Goal: Task Accomplishment & Management: Manage account settings

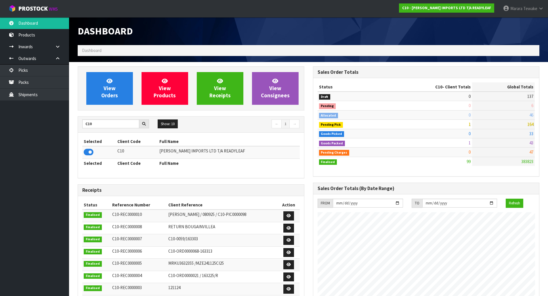
scroll to position [380, 235]
click at [36, 131] on ul "Dashboard Products Categories Serial Numbers Kitsets Packagings Inwards Purchas…" at bounding box center [34, 156] width 69 height 279
drag, startPoint x: 97, startPoint y: 127, endPoint x: 74, endPoint y: 117, distance: 25.0
click at [74, 118] on div "View Orders View Products View Receipts View Consignees C10 Show: 10 5 10 25 50…" at bounding box center [190, 227] width 235 height 322
click at [98, 126] on input "C10" at bounding box center [110, 124] width 57 height 9
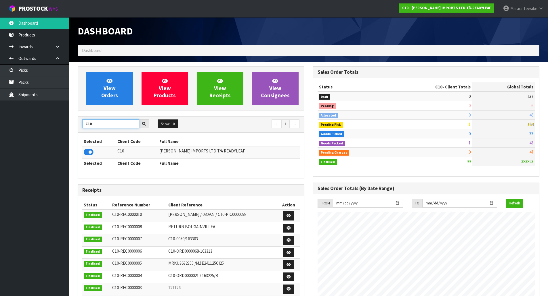
drag, startPoint x: 97, startPoint y: 124, endPoint x: 76, endPoint y: 118, distance: 22.2
click at [77, 119] on div "View Orders View Products View Receipts View Consignees C10 Show: 10 5 10 25 50…" at bounding box center [190, 227] width 235 height 322
type input "J01"
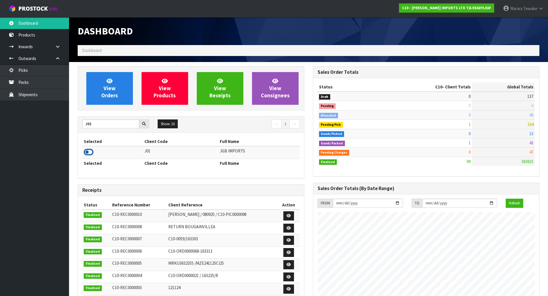
click at [90, 150] on icon at bounding box center [89, 152] width 10 height 9
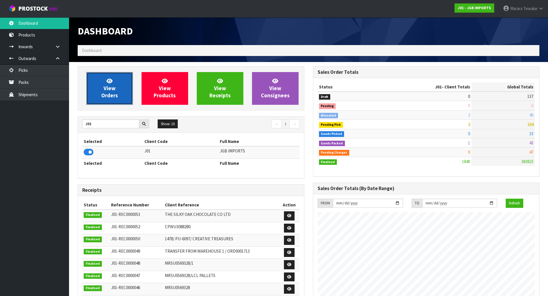
scroll to position [436, 235]
click at [111, 89] on span "View Orders" at bounding box center [109, 89] width 17 height 22
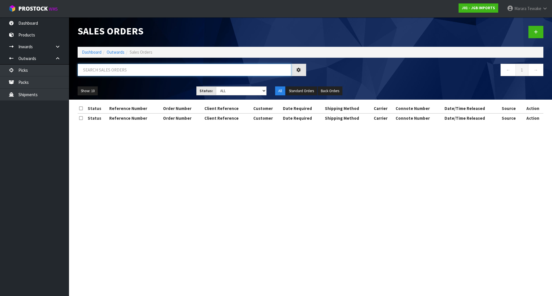
click at [99, 71] on input "text" at bounding box center [185, 70] width 214 height 12
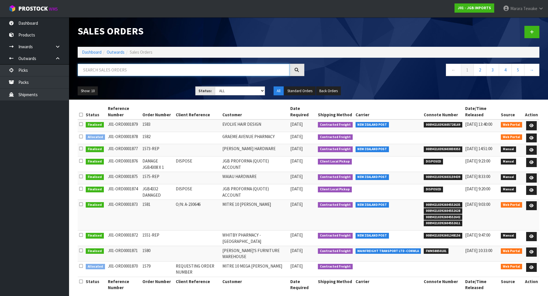
click at [99, 71] on input "text" at bounding box center [184, 70] width 212 height 12
click at [103, 71] on input "text" at bounding box center [184, 70] width 212 height 12
click at [109, 66] on input "text" at bounding box center [184, 70] width 212 height 12
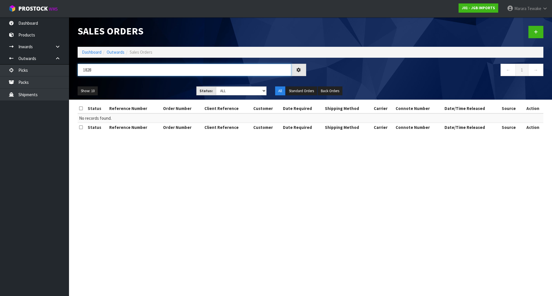
type input "1828"
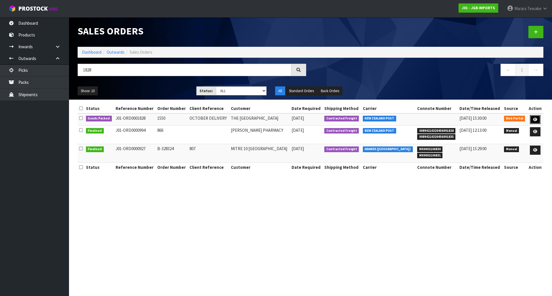
click at [536, 118] on icon at bounding box center [535, 120] width 4 height 4
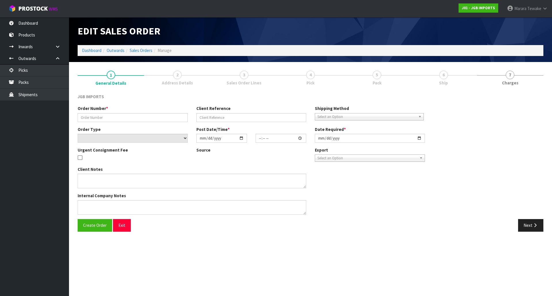
type input "1550"
type input "OCTOBER DELIVERY"
select select "number:0"
type input "[DATE]"
type input "13:36:00.000"
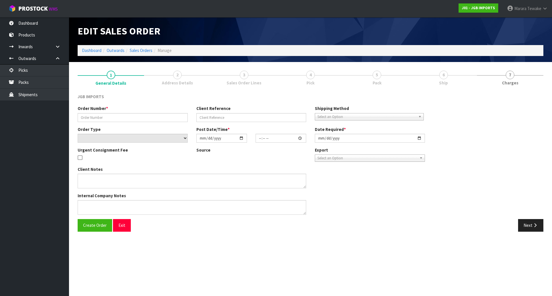
type input "[DATE]"
type textarea "MUST BE OCTOBER DELIVERY"
type textarea "PLEASE PICK PACK AND DO NOT DISPATCH THIS MONTH. JUST PACK SO STATUS CHANGES TO…"
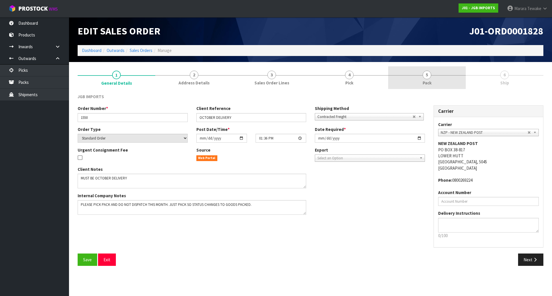
click at [428, 78] on span "5" at bounding box center [427, 75] width 9 height 9
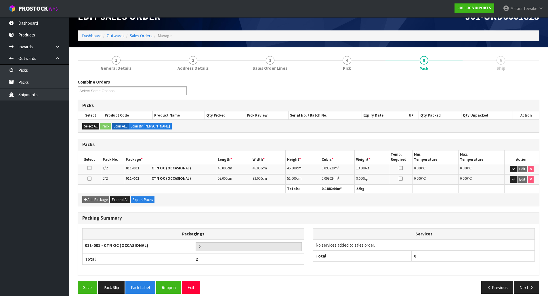
scroll to position [21, 0]
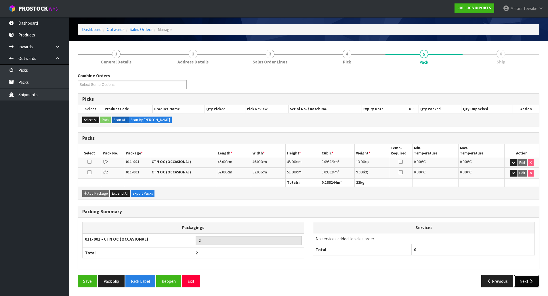
click at [533, 281] on icon "button" at bounding box center [530, 281] width 5 height 4
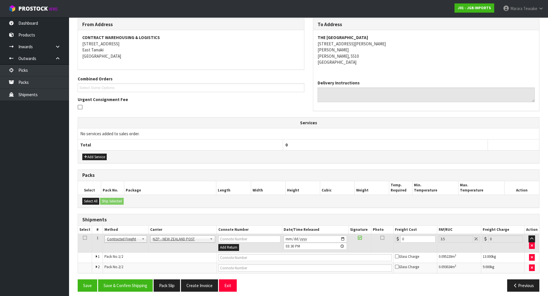
scroll to position [79, 0]
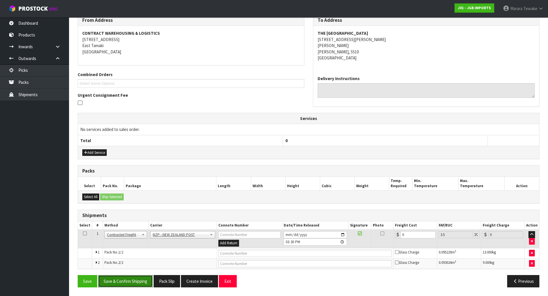
click at [135, 283] on button "Save & Confirm Shipping" at bounding box center [125, 281] width 55 height 12
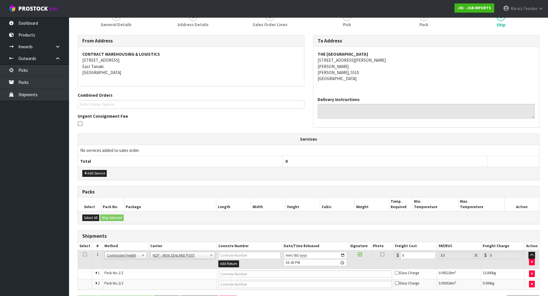
scroll to position [0, 0]
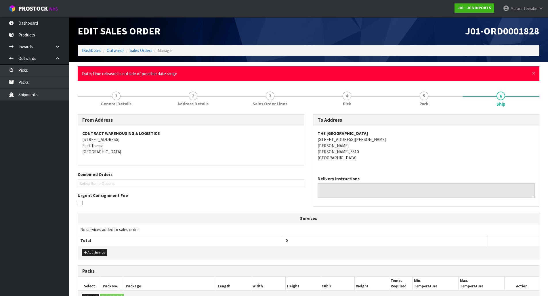
click at [60, 132] on ul "Dashboard Products Categories Serial Numbers Kitsets Packagings Inwards Purchas…" at bounding box center [34, 156] width 69 height 279
click at [43, 22] on link "Dashboard" at bounding box center [34, 23] width 69 height 12
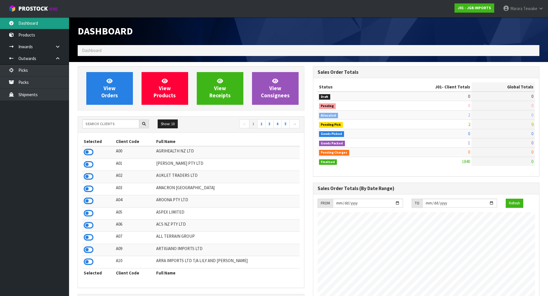
scroll to position [436, 235]
click at [47, 21] on link "Dashboard" at bounding box center [34, 23] width 69 height 12
click at [93, 119] on div "Show: 10 5 10 25 50 ← 1 2 3 4 5 →" at bounding box center [191, 125] width 226 height 16
click at [90, 125] on input "text" at bounding box center [110, 124] width 57 height 9
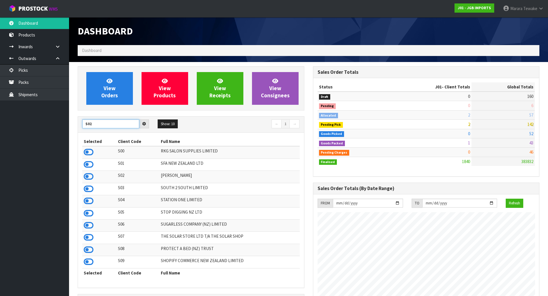
type input "S02"
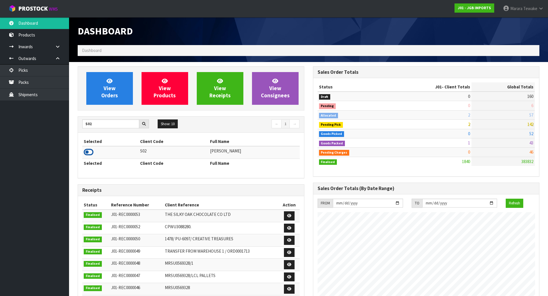
click at [89, 152] on icon at bounding box center [89, 152] width 10 height 9
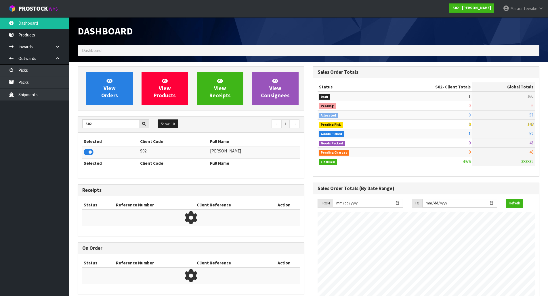
scroll to position [417, 235]
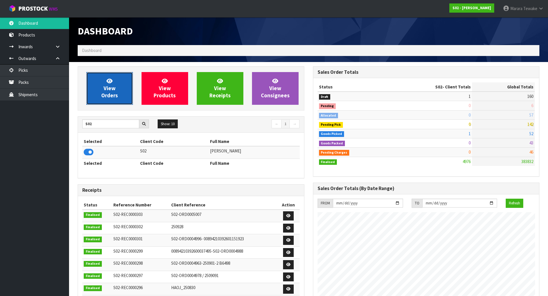
click at [105, 89] on span "View Orders" at bounding box center [109, 89] width 17 height 22
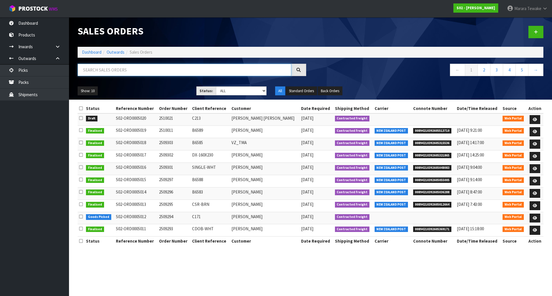
click at [103, 69] on input "text" at bounding box center [185, 70] width 214 height 12
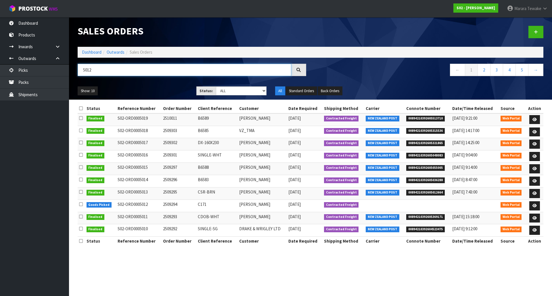
type input "5012"
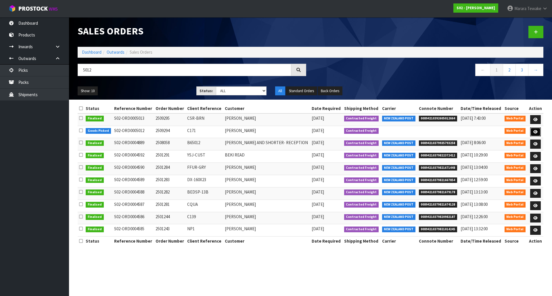
click at [533, 134] on link at bounding box center [535, 132] width 11 height 9
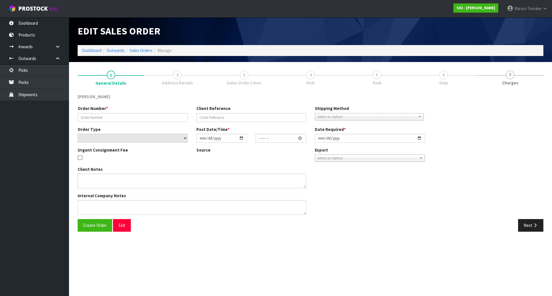
type input "2509294"
type input "C171"
select select "number:0"
type input "[DATE]"
type input "13:39:00.000"
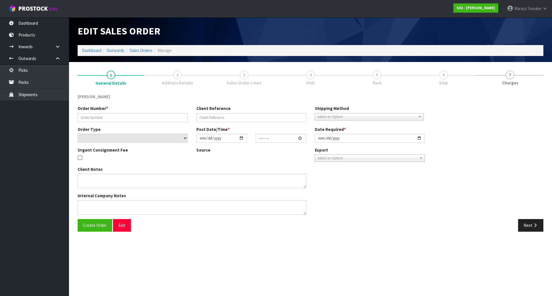
type input "[DATE]"
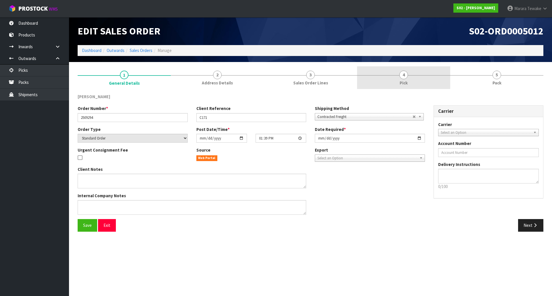
click at [402, 70] on link "4 Pick" at bounding box center [403, 77] width 93 height 23
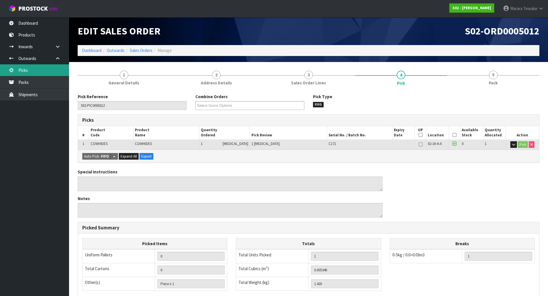
click at [54, 74] on link "Picks" at bounding box center [34, 70] width 69 height 12
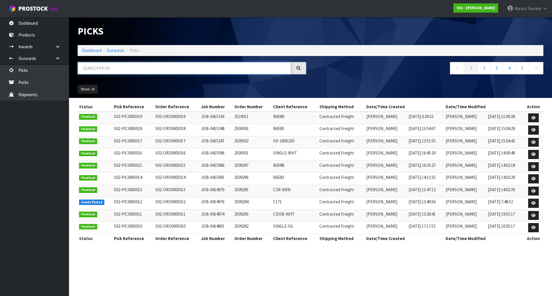
click at [92, 69] on input "text" at bounding box center [185, 68] width 214 height 12
drag, startPoint x: 92, startPoint y: 64, endPoint x: 96, endPoint y: 62, distance: 4.5
click at [92, 64] on input "text" at bounding box center [185, 68] width 214 height 12
click at [49, 25] on link "Dashboard" at bounding box center [34, 23] width 69 height 12
click at [49, 24] on body "Toggle navigation ProStock WMS S02 - [PERSON_NAME] Tewake Logout Dashboard Prod…" at bounding box center [276, 148] width 552 height 296
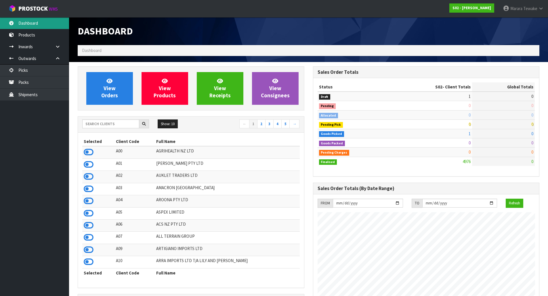
scroll to position [417, 235]
click at [122, 125] on input "text" at bounding box center [110, 124] width 57 height 9
click at [122, 124] on input "text" at bounding box center [110, 124] width 57 height 9
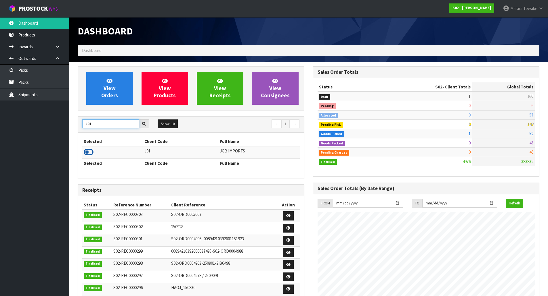
type input "J01"
click at [87, 150] on icon at bounding box center [89, 152] width 10 height 9
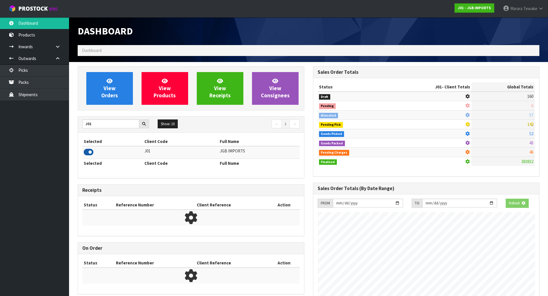
scroll to position [436, 235]
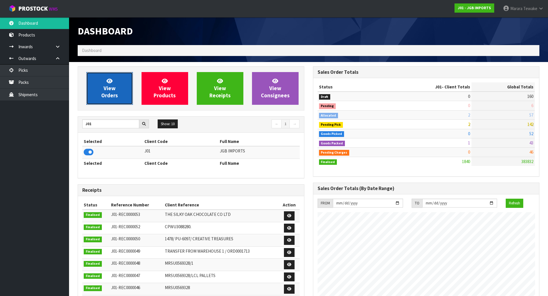
click at [103, 95] on span "View Orders" at bounding box center [109, 89] width 17 height 22
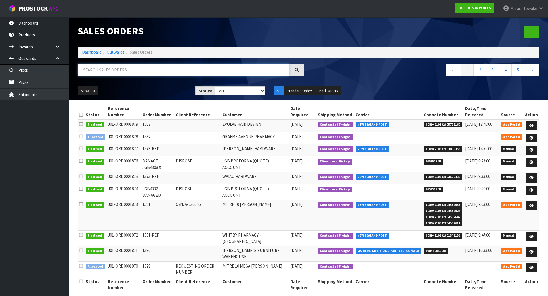
click at [127, 68] on input "text" at bounding box center [184, 70] width 212 height 12
type input "JOB-0412007"
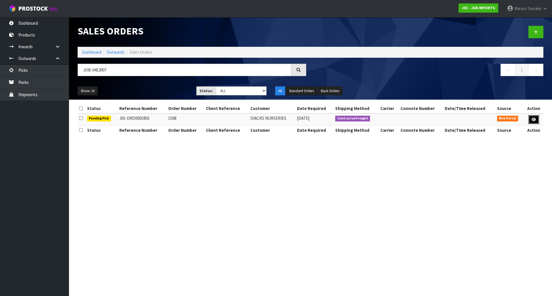
click at [530, 117] on link at bounding box center [533, 119] width 11 height 9
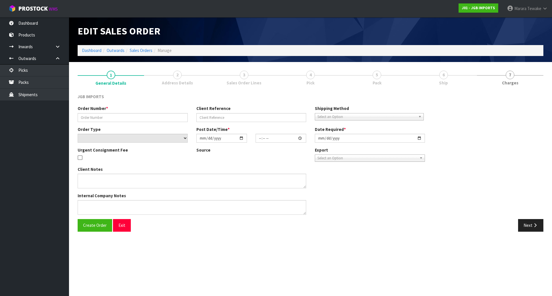
type input "1568"
select select "number:0"
type input "[DATE]"
type input "09:21:00.000"
type input "[DATE]"
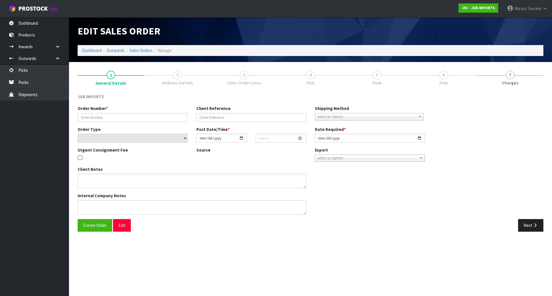
type textarea "FREIGHT FREE 100% DISCOUNT ON FREIGHT INVOICE AND DELIVERY BEGINNING OF OCTOBER"
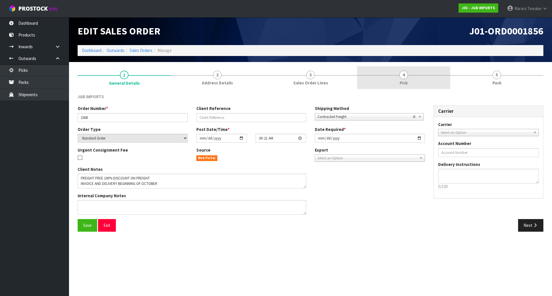
click at [417, 80] on link "4 Pick" at bounding box center [403, 77] width 93 height 23
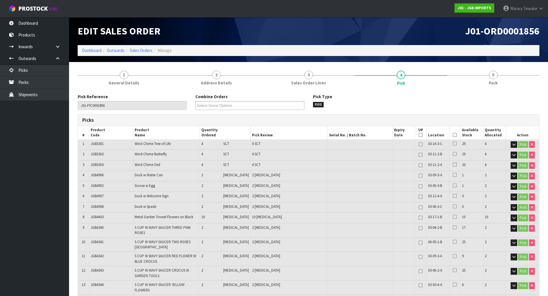
click at [453, 135] on icon at bounding box center [455, 135] width 4 height 0
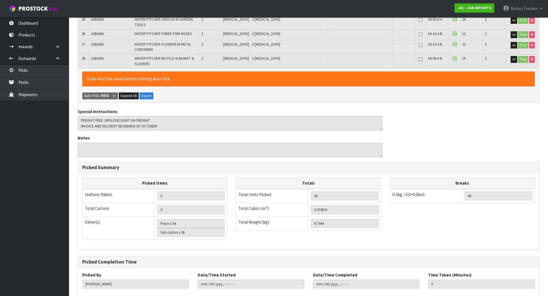
scroll to position [564, 0]
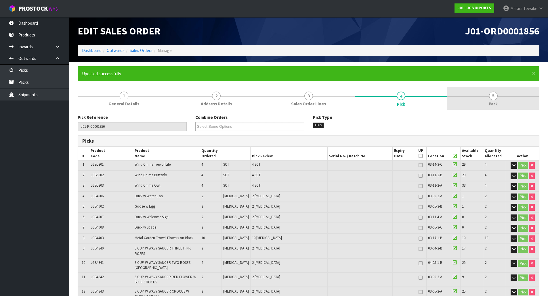
type input "[PERSON_NAME]"
type input "[DATE]T07:51:48"
click at [503, 101] on link "5 Pack" at bounding box center [493, 98] width 92 height 23
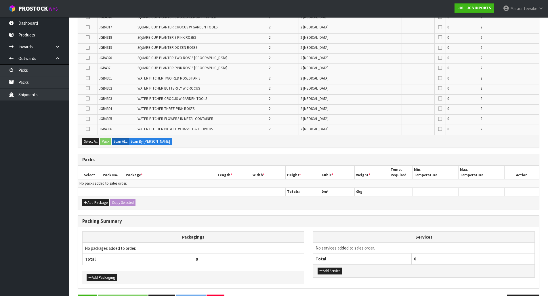
scroll to position [427, 0]
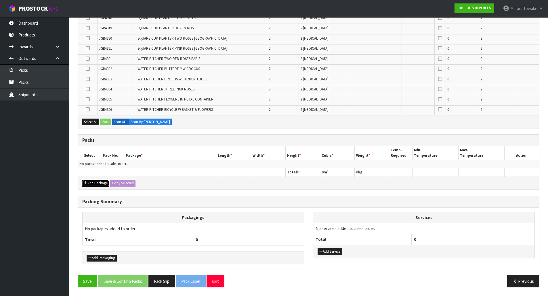
click at [101, 181] on button "Add Package" at bounding box center [95, 183] width 27 height 7
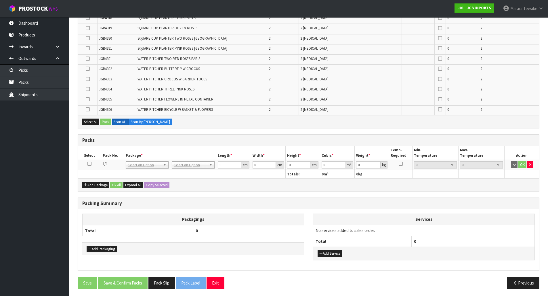
click at [89, 164] on icon at bounding box center [89, 164] width 4 height 0
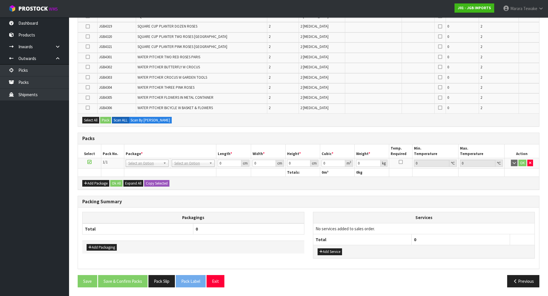
scroll to position [246, 0]
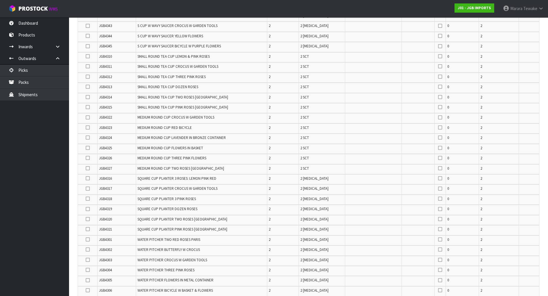
click at [89, 148] on icon at bounding box center [88, 148] width 4 height 0
click at [0, 0] on input "checkbox" at bounding box center [0, 0] width 0 height 0
click at [87, 158] on icon at bounding box center [88, 158] width 4 height 0
click at [0, 0] on input "checkbox" at bounding box center [0, 0] width 0 height 0
click at [88, 168] on icon at bounding box center [88, 168] width 4 height 0
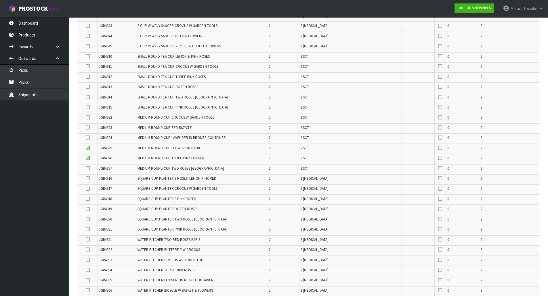
click at [0, 0] on input "checkbox" at bounding box center [0, 0] width 0 height 0
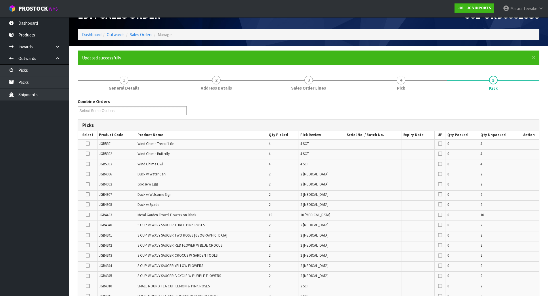
click at [88, 164] on icon at bounding box center [88, 164] width 4 height 0
click at [0, 0] on input "checkbox" at bounding box center [0, 0] width 0 height 0
click at [87, 154] on icon at bounding box center [88, 154] width 4 height 0
click at [0, 0] on input "checkbox" at bounding box center [0, 0] width 0 height 0
click at [88, 144] on icon at bounding box center [88, 144] width 4 height 0
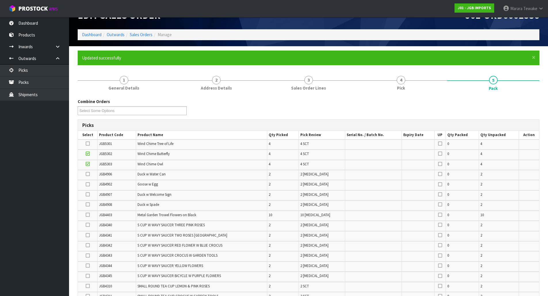
click at [0, 0] on input "checkbox" at bounding box center [0, 0] width 0 height 0
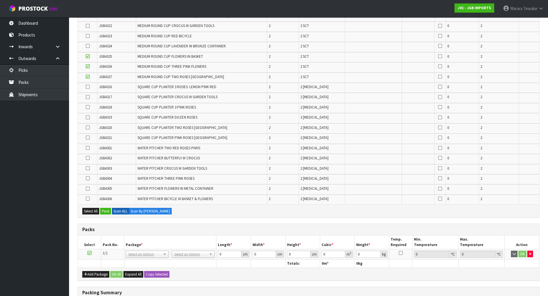
click at [89, 168] on icon at bounding box center [88, 168] width 4 height 0
click at [0, 0] on input "checkbox" at bounding box center [0, 0] width 0 height 0
click at [87, 179] on icon at bounding box center [88, 179] width 4 height 0
click at [0, 0] on input "checkbox" at bounding box center [0, 0] width 0 height 0
click at [86, 158] on icon at bounding box center [88, 158] width 4 height 0
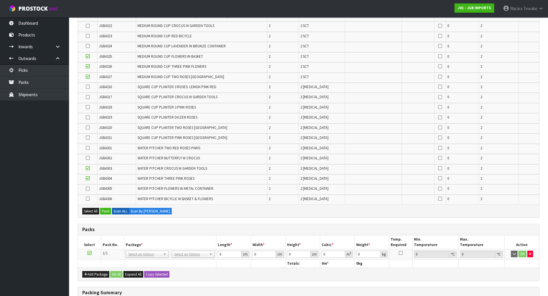
click at [0, 0] on input "checkbox" at bounding box center [0, 0] width 0 height 0
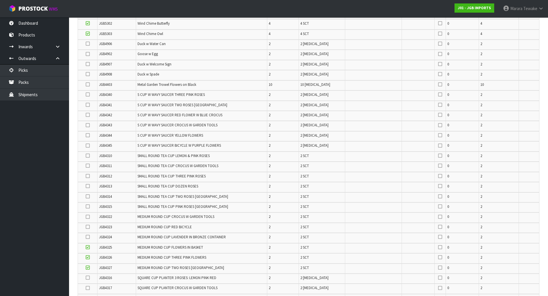
scroll to position [136, 0]
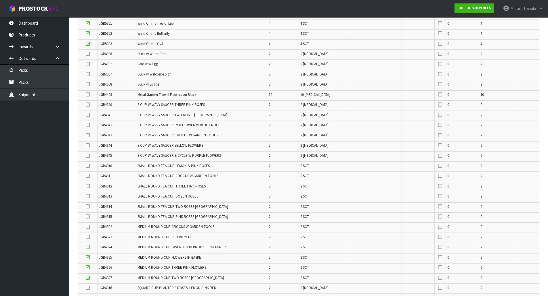
click at [87, 95] on icon at bounding box center [88, 95] width 4 height 0
click at [0, 0] on input "checkbox" at bounding box center [0, 0] width 0 height 0
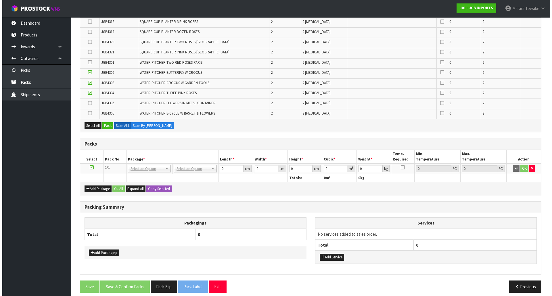
scroll to position [429, 0]
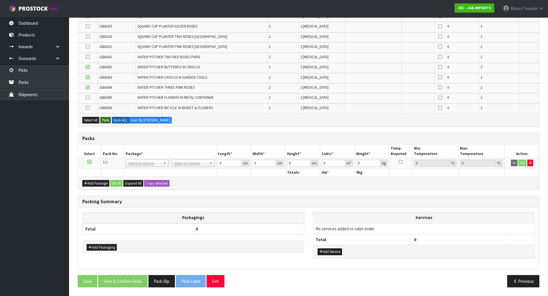
click at [105, 120] on button "Pack" at bounding box center [105, 120] width 11 height 7
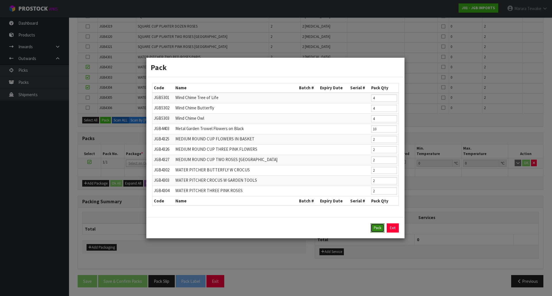
drag, startPoint x: 377, startPoint y: 230, endPoint x: 373, endPoint y: 229, distance: 4.4
click at [377, 229] on button "Pack" at bounding box center [378, 228] width 14 height 9
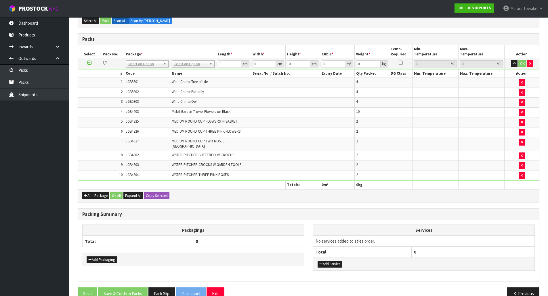
scroll to position [435, 0]
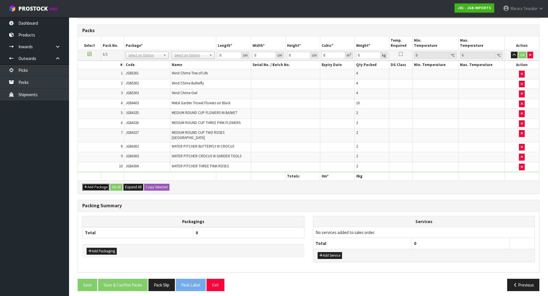
click at [95, 184] on button "Add Package" at bounding box center [95, 187] width 27 height 7
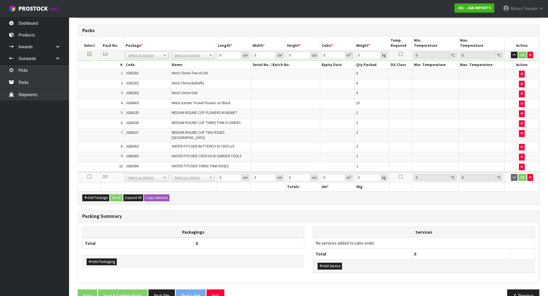
click at [89, 177] on icon at bounding box center [89, 177] width 4 height 0
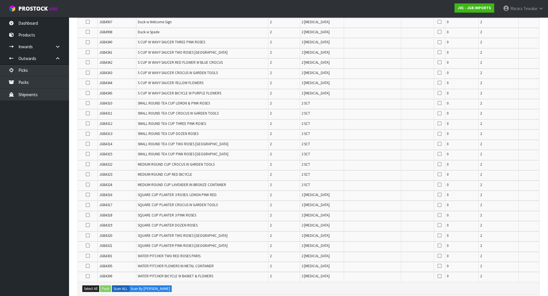
scroll to position [187, 0]
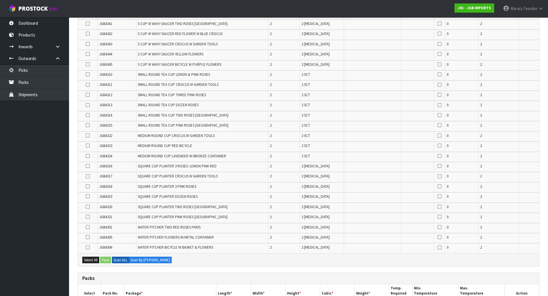
click at [88, 217] on icon at bounding box center [88, 217] width 4 height 0
click at [0, 0] on input "checkbox" at bounding box center [0, 0] width 0 height 0
drag, startPoint x: 88, startPoint y: 53, endPoint x: 108, endPoint y: 48, distance: 20.7
click at [88, 54] on icon at bounding box center [88, 54] width 4 height 0
click at [0, 0] on input "checkbox" at bounding box center [0, 0] width 0 height 0
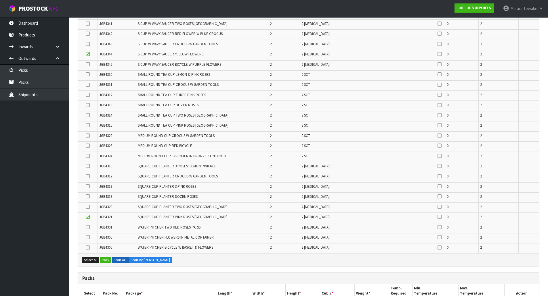
click at [88, 187] on icon at bounding box center [88, 187] width 4 height 0
click at [0, 0] on input "checkbox" at bounding box center [0, 0] width 0 height 0
click at [88, 207] on icon at bounding box center [88, 207] width 4 height 0
click at [0, 0] on input "checkbox" at bounding box center [0, 0] width 0 height 0
click at [88, 197] on icon at bounding box center [88, 197] width 4 height 0
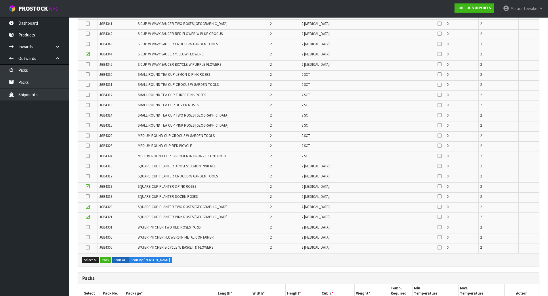
click at [0, 0] on input "checkbox" at bounding box center [0, 0] width 0 height 0
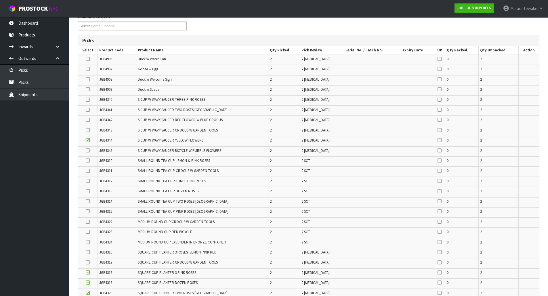
click at [86, 130] on icon at bounding box center [88, 130] width 4 height 0
click at [0, 0] on input "checkbox" at bounding box center [0, 0] width 0 height 0
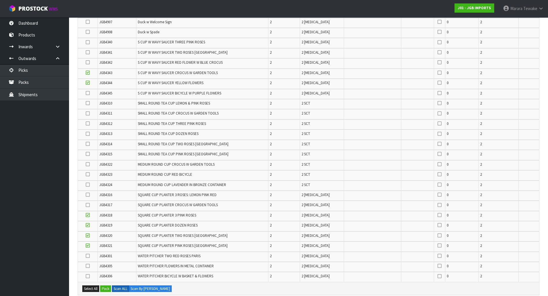
scroll to position [129, 0]
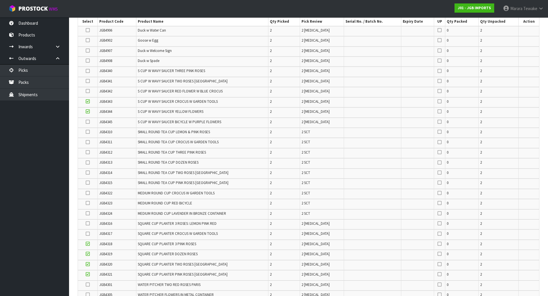
click at [88, 81] on icon at bounding box center [88, 81] width 4 height 0
click at [0, 0] on input "checkbox" at bounding box center [0, 0] width 0 height 0
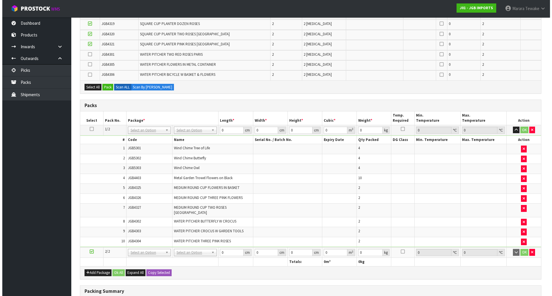
scroll to position [244, 0]
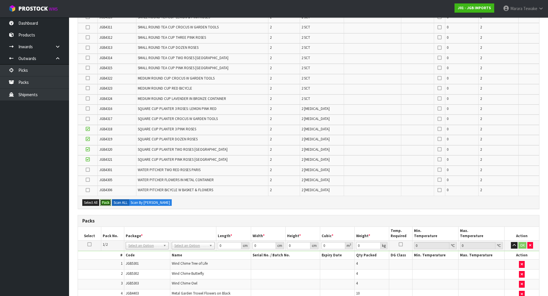
click at [104, 202] on button "Pack" at bounding box center [105, 203] width 11 height 7
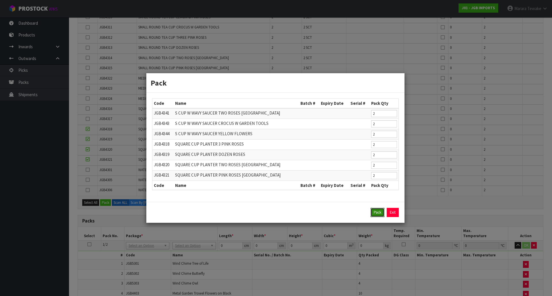
click at [376, 213] on button "Pack" at bounding box center [378, 212] width 14 height 9
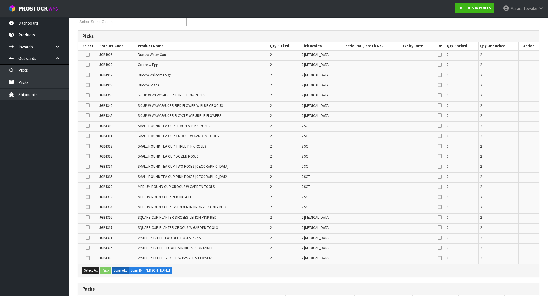
scroll to position [115, 0]
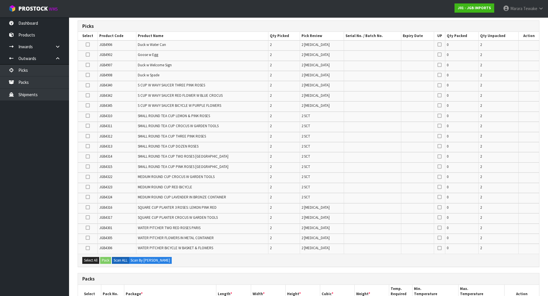
click at [87, 106] on icon at bounding box center [88, 106] width 4 height 0
click at [0, 0] on input "checkbox" at bounding box center [0, 0] width 0 height 0
click at [90, 218] on icon at bounding box center [88, 218] width 4 height 0
click at [0, 0] on input "checkbox" at bounding box center [0, 0] width 0 height 0
click at [88, 85] on icon at bounding box center [88, 85] width 4 height 0
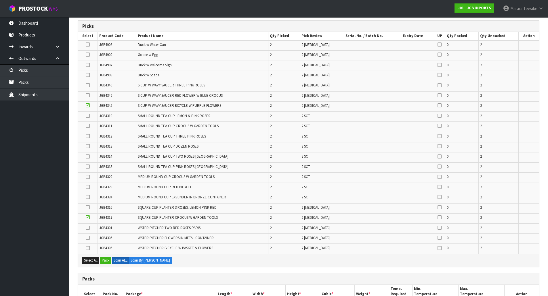
click at [0, 0] on input "checkbox" at bounding box center [0, 0] width 0 height 0
click at [87, 208] on icon at bounding box center [88, 208] width 4 height 0
click at [0, 0] on input "checkbox" at bounding box center [0, 0] width 0 height 0
click at [88, 95] on icon at bounding box center [88, 95] width 4 height 0
click at [0, 0] on input "checkbox" at bounding box center [0, 0] width 0 height 0
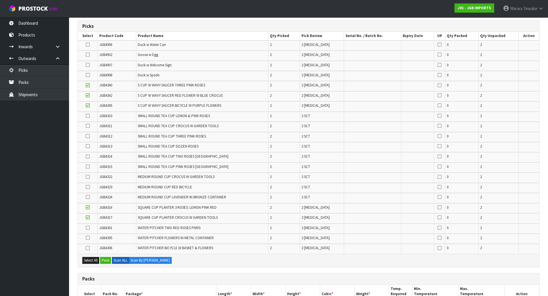
click at [89, 146] on icon at bounding box center [88, 146] width 4 height 0
click at [0, 0] on input "checkbox" at bounding box center [0, 0] width 0 height 0
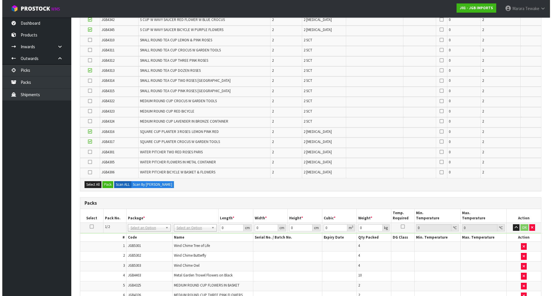
scroll to position [287, 0]
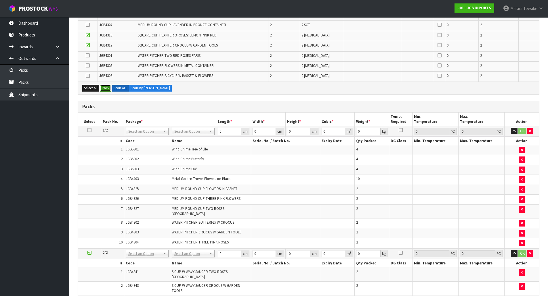
click at [108, 88] on button "Pack" at bounding box center [105, 88] width 11 height 7
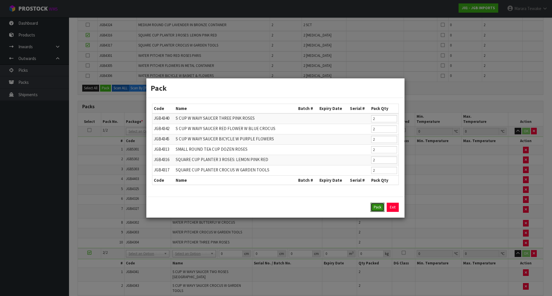
click at [377, 208] on button "Pack" at bounding box center [378, 207] width 14 height 9
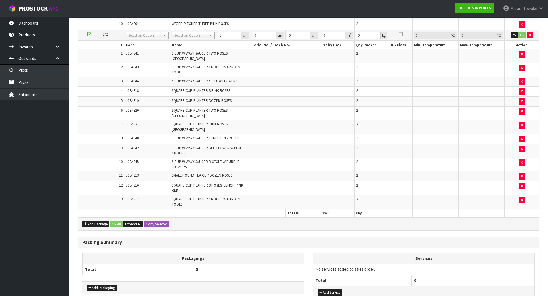
scroll to position [448, 0]
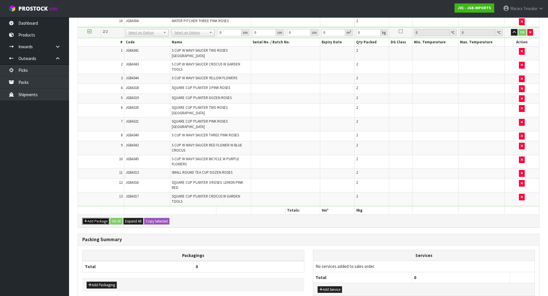
click at [97, 218] on button "Add Package" at bounding box center [95, 221] width 27 height 7
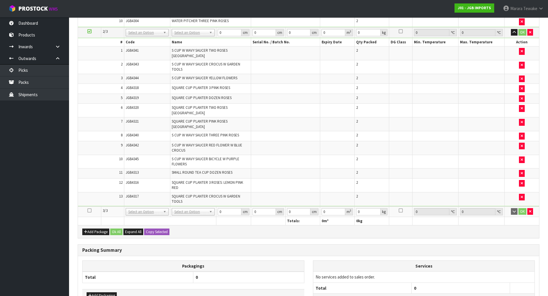
click at [90, 211] on icon at bounding box center [89, 211] width 4 height 0
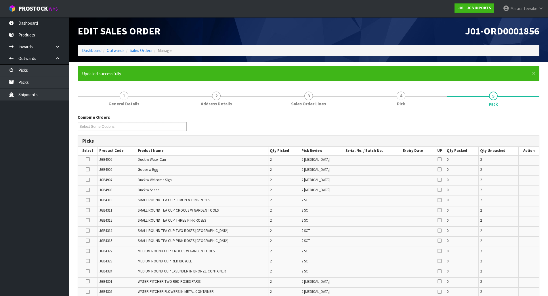
scroll to position [86, 0]
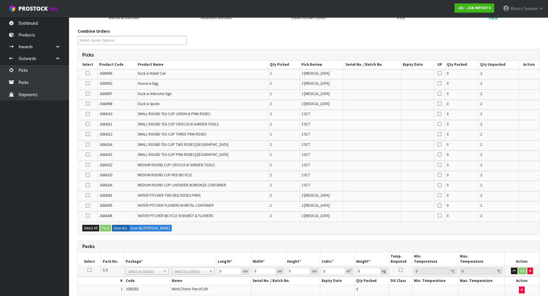
click at [87, 83] on icon at bounding box center [88, 83] width 4 height 0
click at [0, 0] on input "checkbox" at bounding box center [0, 0] width 0 height 0
click at [87, 216] on icon at bounding box center [88, 216] width 4 height 0
click at [0, 0] on input "checkbox" at bounding box center [0, 0] width 0 height 0
click at [87, 196] on icon at bounding box center [88, 195] width 4 height 0
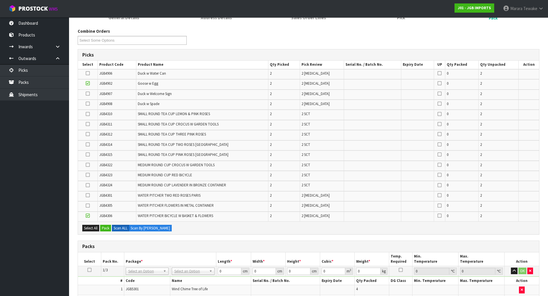
click at [0, 0] on input "checkbox" at bounding box center [0, 0] width 0 height 0
click at [87, 94] on icon at bounding box center [88, 94] width 4 height 0
click at [0, 0] on input "checkbox" at bounding box center [0, 0] width 0 height 0
click at [87, 73] on icon at bounding box center [88, 73] width 4 height 0
click at [0, 0] on input "checkbox" at bounding box center [0, 0] width 0 height 0
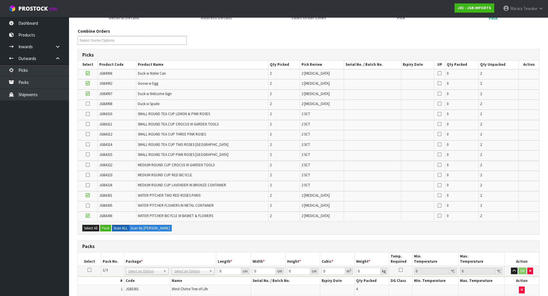
click at [87, 104] on icon at bounding box center [88, 104] width 4 height 0
click at [0, 0] on input "checkbox" at bounding box center [0, 0] width 0 height 0
click at [87, 126] on label at bounding box center [88, 124] width 4 height 5
click at [0, 0] on input "checkbox" at bounding box center [0, 0] width 0 height 0
click at [87, 135] on icon at bounding box center [88, 134] width 4 height 0
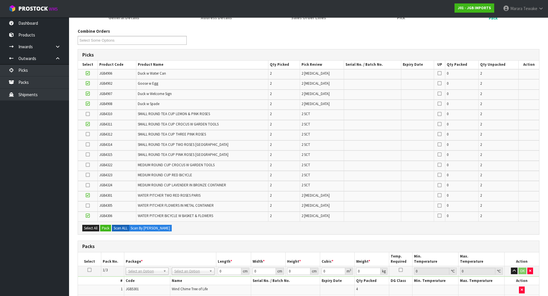
click at [0, 0] on input "checkbox" at bounding box center [0, 0] width 0 height 0
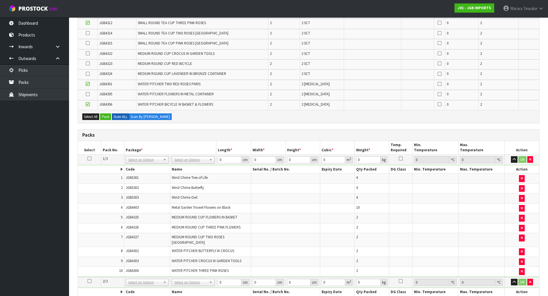
scroll to position [136, 0]
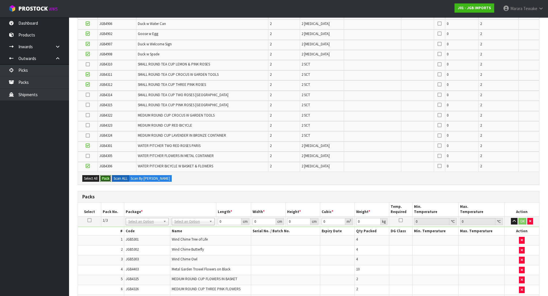
click at [107, 178] on button "Pack" at bounding box center [105, 178] width 11 height 7
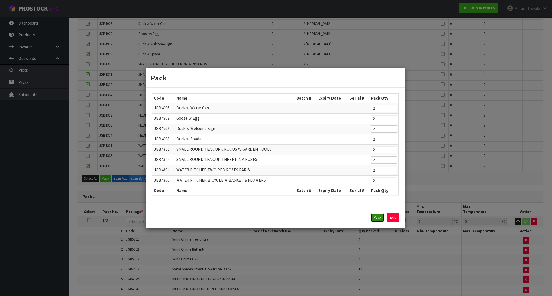
click at [376, 215] on button "Pack" at bounding box center [378, 217] width 14 height 9
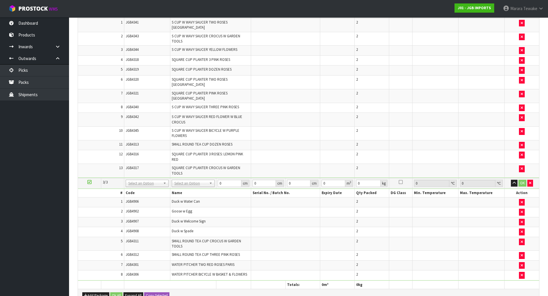
scroll to position [492, 0]
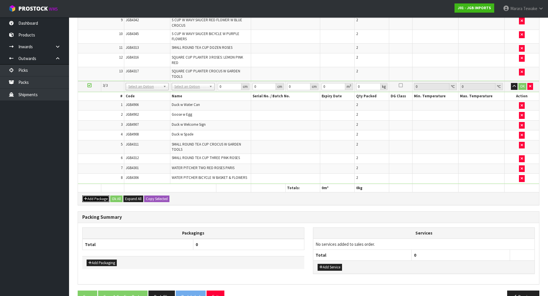
click at [94, 196] on button "Add Package" at bounding box center [95, 199] width 27 height 7
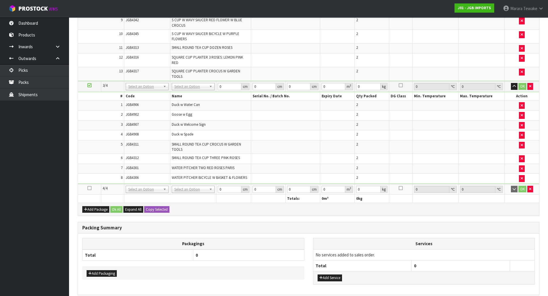
drag, startPoint x: 89, startPoint y: 174, endPoint x: 105, endPoint y: 163, distance: 19.1
click at [90, 188] on icon at bounding box center [89, 188] width 4 height 0
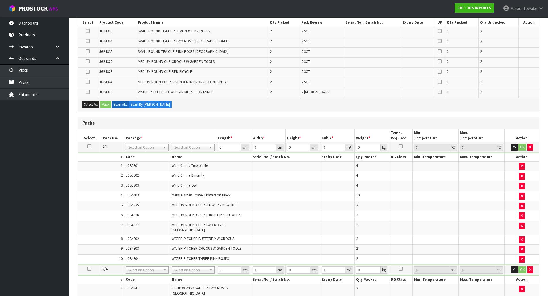
scroll to position [0, 0]
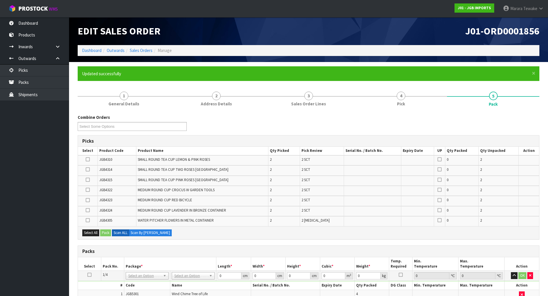
click at [87, 188] on label at bounding box center [88, 190] width 4 height 5
click at [0, 0] on input "checkbox" at bounding box center [0, 0] width 0 height 0
click at [91, 201] on td at bounding box center [88, 201] width 20 height 10
click at [87, 198] on label at bounding box center [88, 200] width 4 height 5
click at [0, 0] on input "checkbox" at bounding box center [0, 0] width 0 height 0
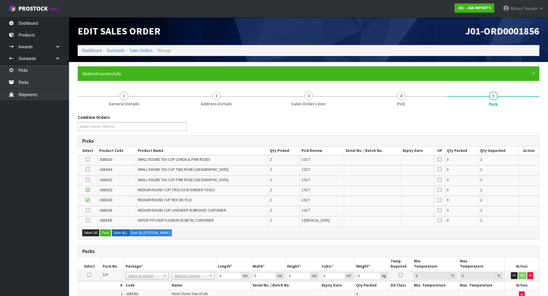
click at [88, 180] on icon at bounding box center [88, 180] width 4 height 0
click at [0, 0] on input "checkbox" at bounding box center [0, 0] width 0 height 0
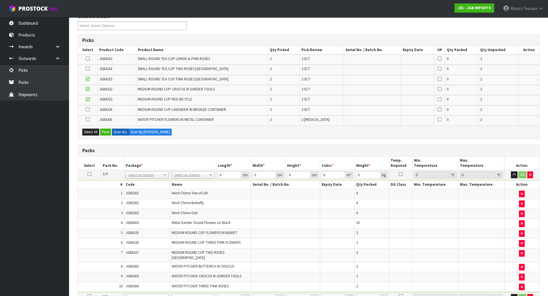
scroll to position [100, 0]
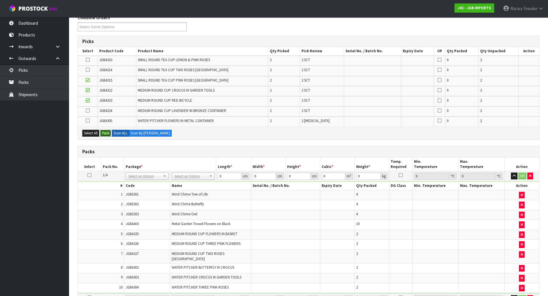
click at [109, 133] on button "Pack" at bounding box center [105, 133] width 11 height 7
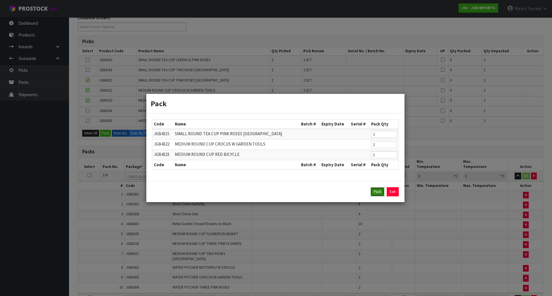
click at [377, 192] on button "Pack" at bounding box center [378, 191] width 14 height 9
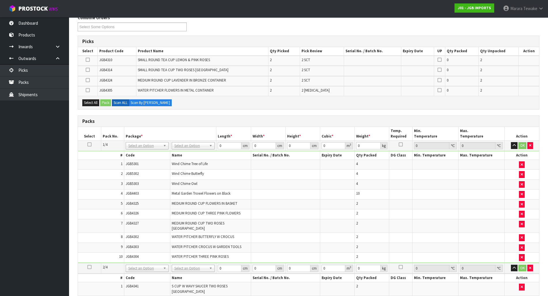
click at [91, 145] on icon at bounding box center [89, 145] width 4 height 0
click at [523, 235] on button "button" at bounding box center [522, 238] width 6 height 7
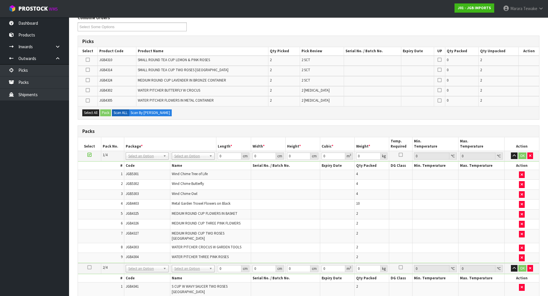
click at [88, 90] on icon at bounding box center [88, 90] width 4 height 0
click at [0, 0] on input "checkbox" at bounding box center [0, 0] width 0 height 0
click at [109, 113] on button "Pack" at bounding box center [105, 113] width 11 height 7
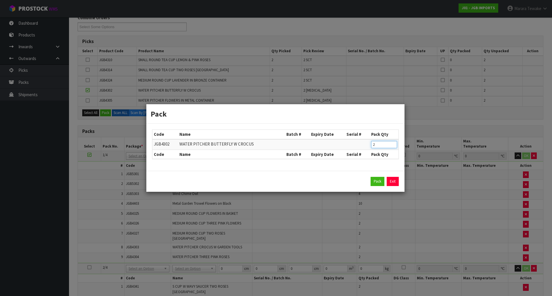
drag, startPoint x: 377, startPoint y: 148, endPoint x: 360, endPoint y: 145, distance: 18.1
click at [360, 145] on tr "JGB4302 WATER PITCHER BUTTERFLY W CROCUS 2" at bounding box center [275, 144] width 246 height 11
type input "1"
click button "Pack" at bounding box center [378, 181] width 14 height 9
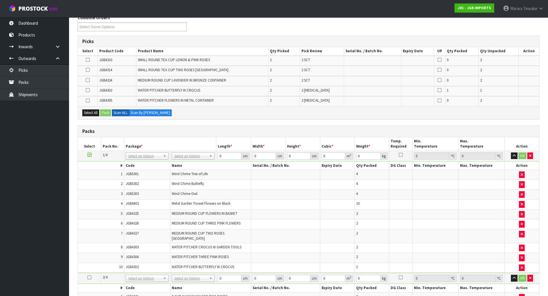
click at [85, 100] on td at bounding box center [88, 101] width 20 height 10
click at [89, 101] on icon at bounding box center [88, 101] width 4 height 0
click at [0, 0] on input "checkbox" at bounding box center [0, 0] width 0 height 0
click at [108, 113] on button "Pack" at bounding box center [105, 113] width 11 height 7
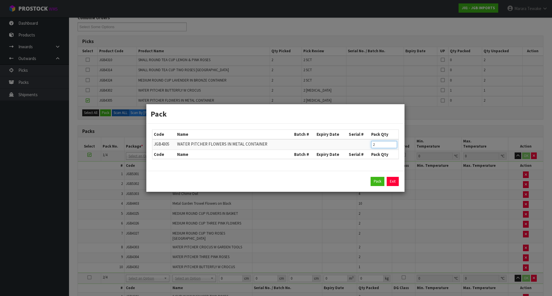
drag, startPoint x: 380, startPoint y: 147, endPoint x: 361, endPoint y: 139, distance: 20.6
click at [362, 140] on tr "JGB4305 WATER PITCHER FLOWERS IN METAL CONTAINER 2" at bounding box center [275, 144] width 246 height 11
type input "1"
click button "Pack" at bounding box center [378, 181] width 14 height 9
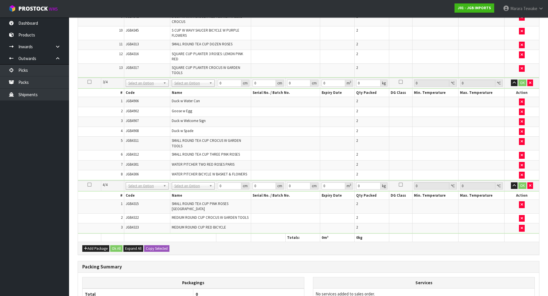
scroll to position [531, 0]
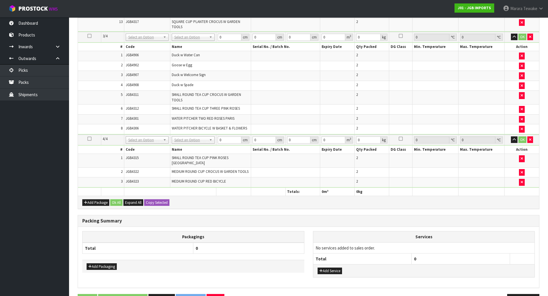
click at [90, 139] on icon at bounding box center [89, 139] width 4 height 0
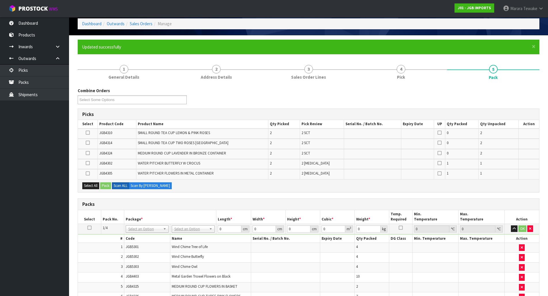
scroll to position [13, 0]
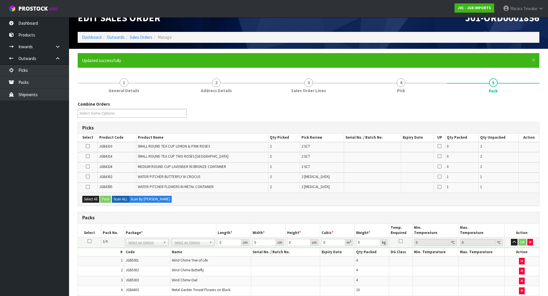
drag, startPoint x: 89, startPoint y: 187, endPoint x: 87, endPoint y: 181, distance: 5.3
click at [89, 187] on icon at bounding box center [88, 187] width 4 height 0
click at [0, 0] on input "checkbox" at bounding box center [0, 0] width 0 height 0
click at [87, 177] on icon at bounding box center [88, 177] width 4 height 0
click at [0, 0] on input "checkbox" at bounding box center [0, 0] width 0 height 0
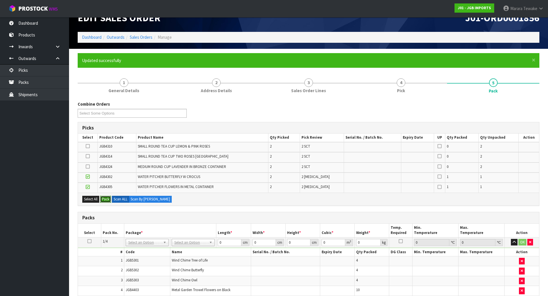
click at [108, 200] on button "Pack" at bounding box center [105, 199] width 11 height 7
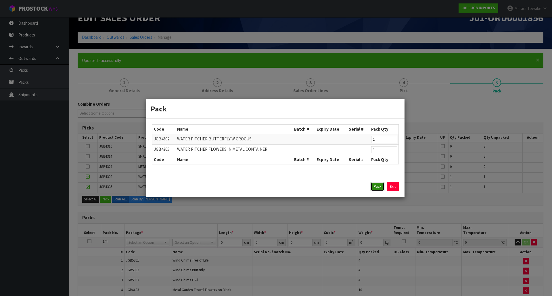
click at [377, 188] on button "Pack" at bounding box center [378, 186] width 14 height 9
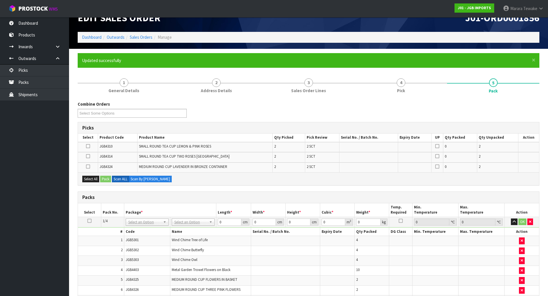
scroll to position [13, 0]
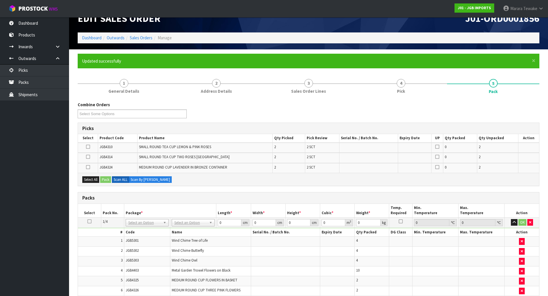
click at [86, 147] on icon at bounding box center [88, 147] width 4 height 0
click at [0, 0] on input "checkbox" at bounding box center [0, 0] width 0 height 0
click at [87, 157] on icon at bounding box center [88, 157] width 4 height 0
click at [0, 0] on input "checkbox" at bounding box center [0, 0] width 0 height 0
click at [87, 167] on icon at bounding box center [88, 167] width 4 height 0
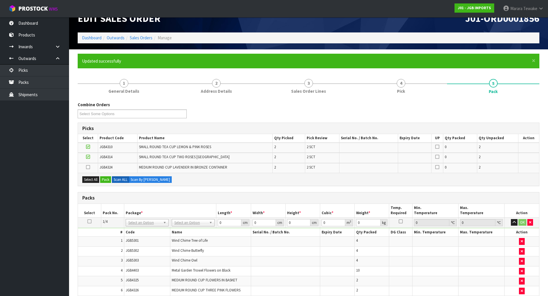
click at [0, 0] on input "checkbox" at bounding box center [0, 0] width 0 height 0
click at [106, 180] on button "Pack" at bounding box center [105, 180] width 11 height 7
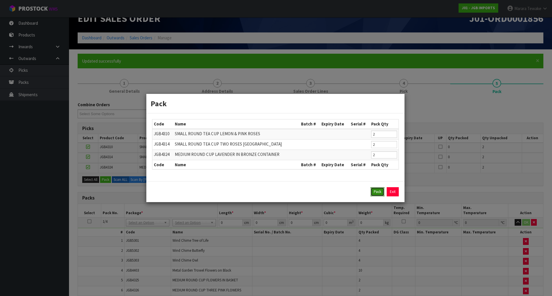
click at [379, 192] on button "Pack" at bounding box center [378, 191] width 14 height 9
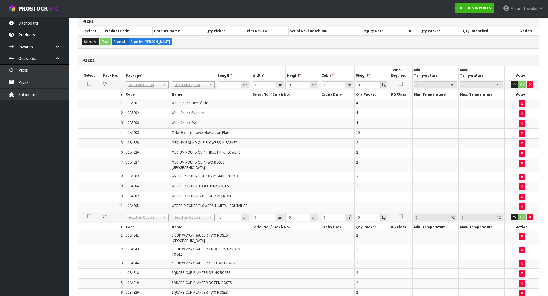
scroll to position [0, 0]
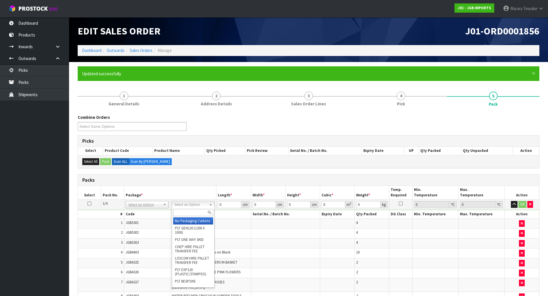
click at [192, 209] on input "text" at bounding box center [193, 212] width 40 height 7
type input "OC"
type input "15"
click at [89, 204] on icon at bounding box center [89, 204] width 4 height 0
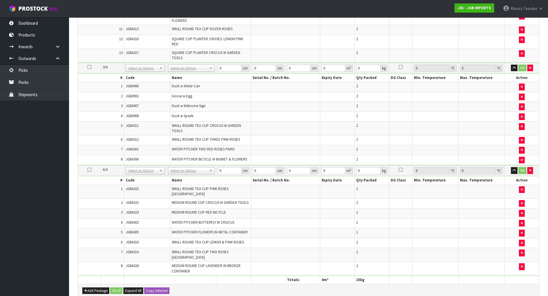
scroll to position [536, 0]
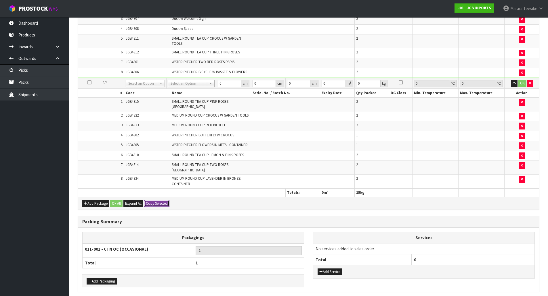
click at [165, 200] on button "Copy Selected" at bounding box center [156, 203] width 25 height 7
click at [165, 200] on button "Confirm Copy Selected" at bounding box center [163, 203] width 38 height 7
type input "15"
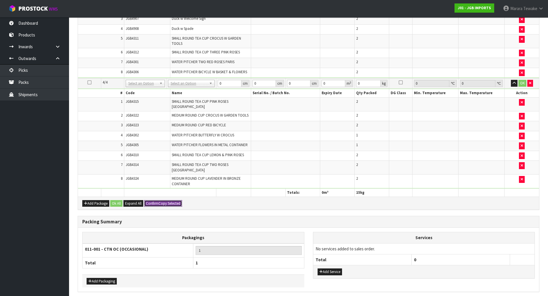
type input "4"
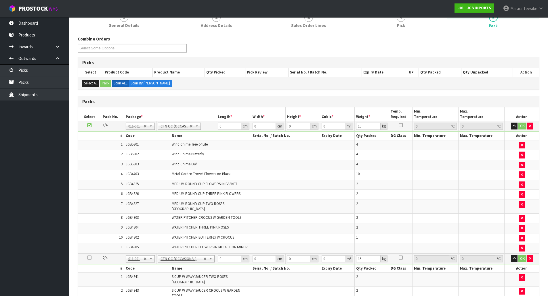
scroll to position [47, 0]
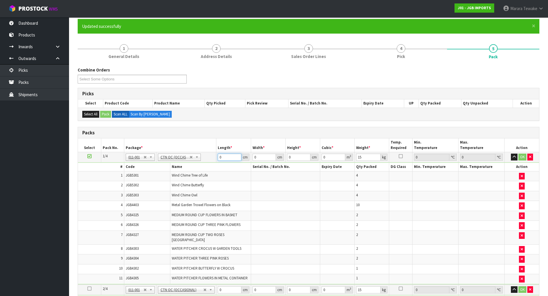
drag, startPoint x: 226, startPoint y: 158, endPoint x: 208, endPoint y: 151, distance: 19.6
type input "56"
type input "45"
type input "5"
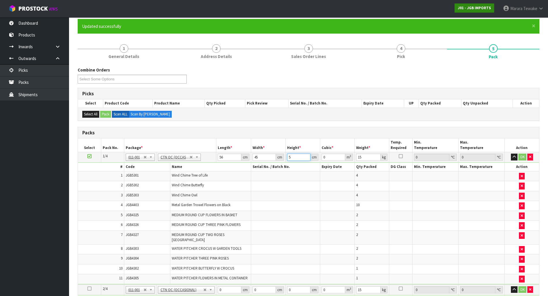
type input "0.0126"
type input "55"
type input "0.1386"
type input "55"
type input "17"
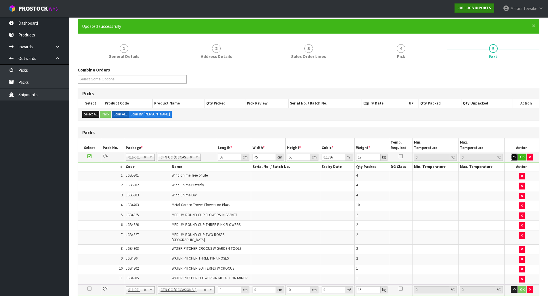
click at [511, 154] on button "button" at bounding box center [514, 157] width 7 height 7
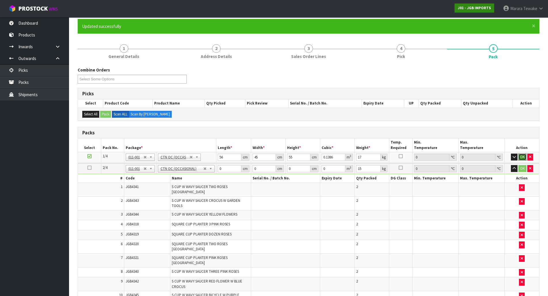
click button "OK" at bounding box center [522, 157] width 8 height 7
type input "55"
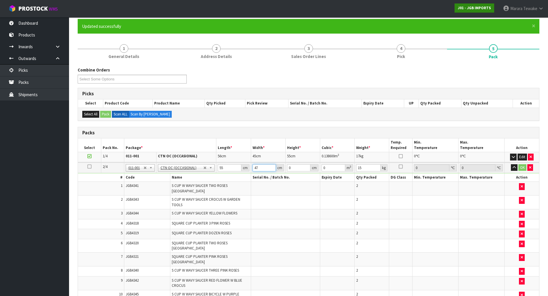
type input "47"
type input "5"
type input "0.012925"
type input "53"
type input "0.137005"
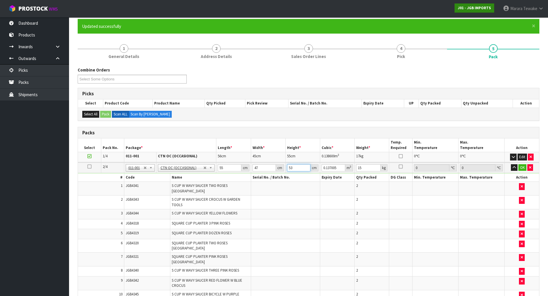
type input "53"
type input "23"
click at [511, 164] on button "button" at bounding box center [514, 167] width 7 height 7
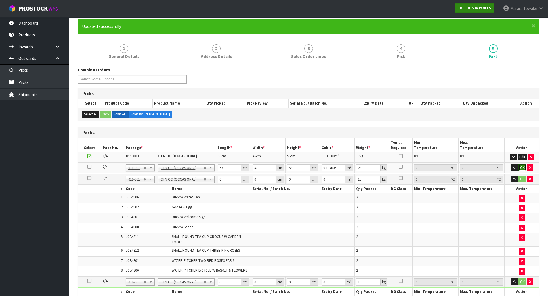
click button "OK" at bounding box center [522, 167] width 8 height 7
type input "55"
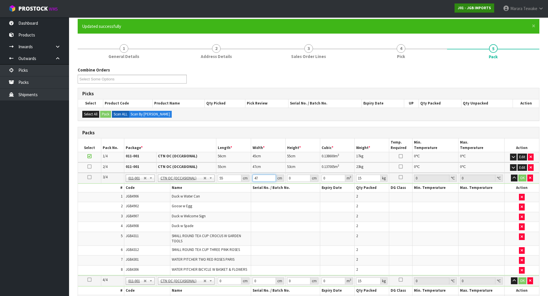
type input "47"
type input "5"
type input "0.012925"
type input "53"
type input "0.137005"
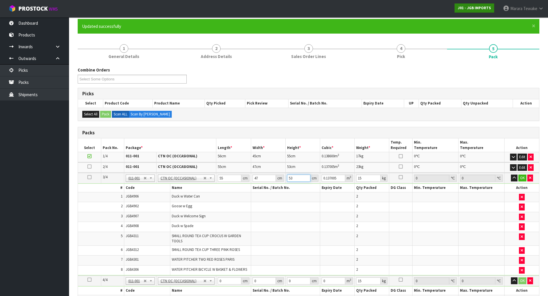
type input "53"
type input "14"
click at [511, 175] on button "button" at bounding box center [514, 178] width 7 height 7
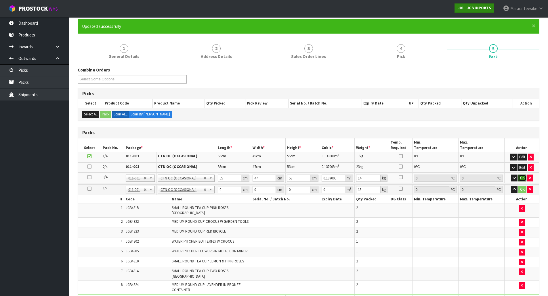
click button "OK" at bounding box center [522, 178] width 8 height 7
type input "55"
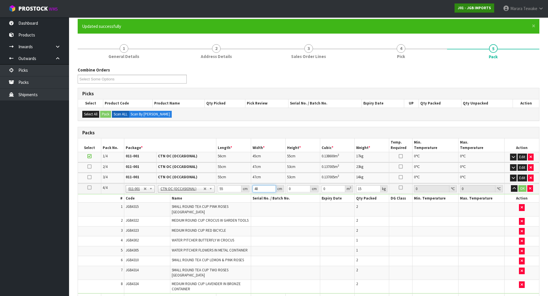
type input "48"
type input "4"
type input "0.01056"
type input "45"
type input "0.1188"
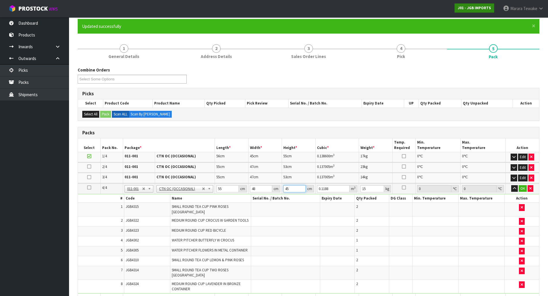
type input "45"
type input "16"
click at [511, 185] on button "button" at bounding box center [514, 188] width 7 height 7
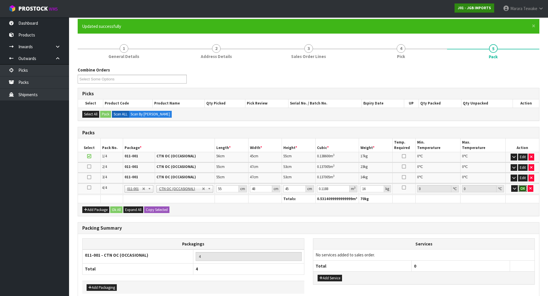
click button "OK" at bounding box center [522, 188] width 8 height 7
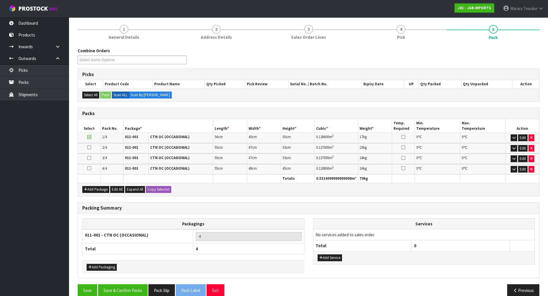
scroll to position [76, 0]
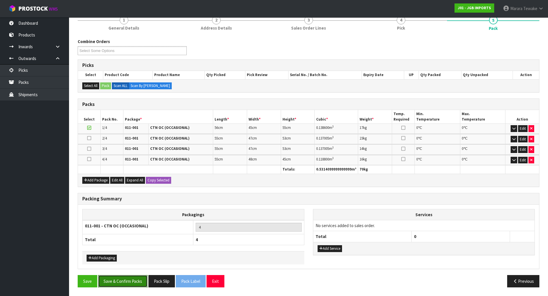
click at [131, 281] on button "Save & Confirm Packs" at bounding box center [122, 281] width 49 height 12
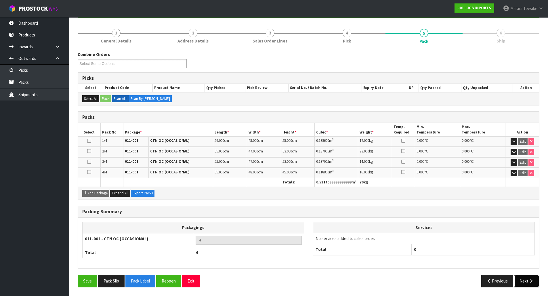
click at [523, 279] on button "Next" at bounding box center [526, 281] width 25 height 12
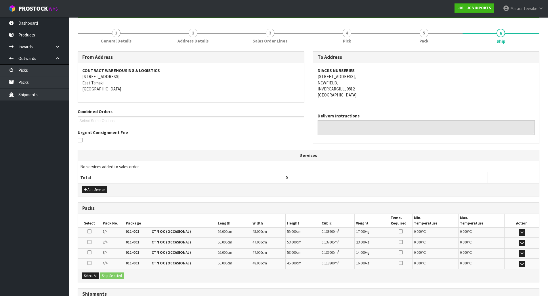
scroll to position [111, 0]
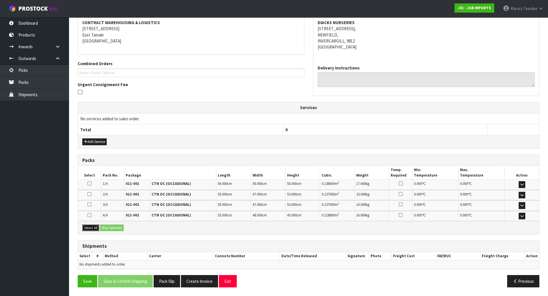
click at [96, 229] on button "Select All" at bounding box center [90, 228] width 17 height 7
drag, startPoint x: 106, startPoint y: 229, endPoint x: 109, endPoint y: 229, distance: 3.2
click at [106, 229] on button "Ship Selected" at bounding box center [112, 228] width 24 height 7
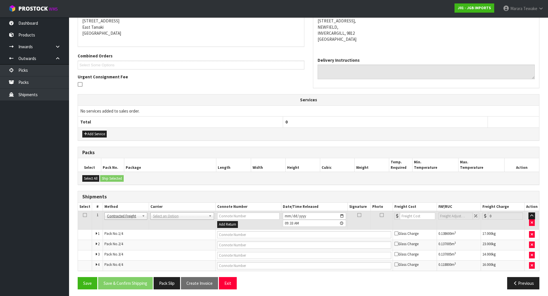
scroll to position [121, 0]
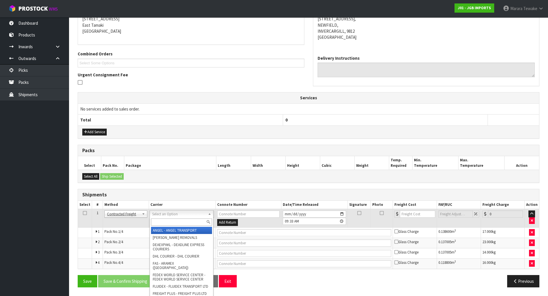
click at [172, 221] on input "text" at bounding box center [181, 222] width 61 height 7
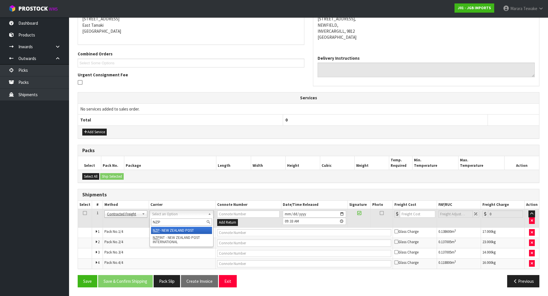
type input "NZP"
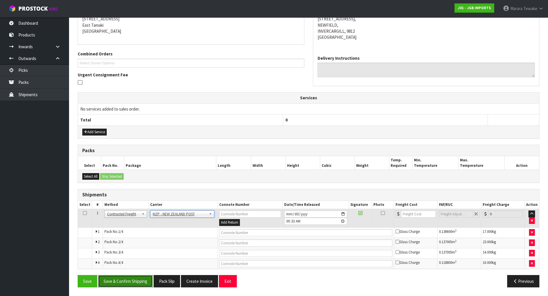
click at [124, 280] on button "Save & Confirm Shipping" at bounding box center [125, 281] width 55 height 12
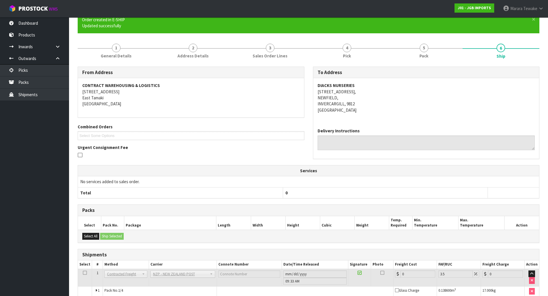
scroll to position [111, 0]
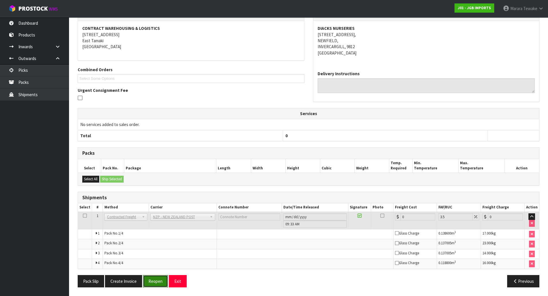
click at [154, 279] on button "Reopen" at bounding box center [155, 281] width 25 height 12
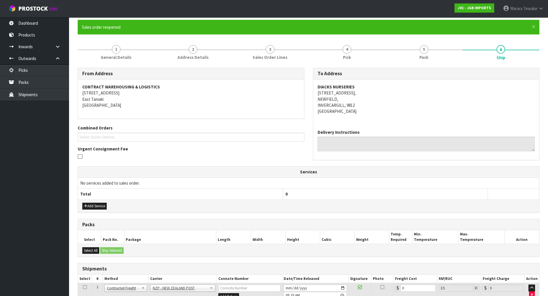
scroll to position [121, 0]
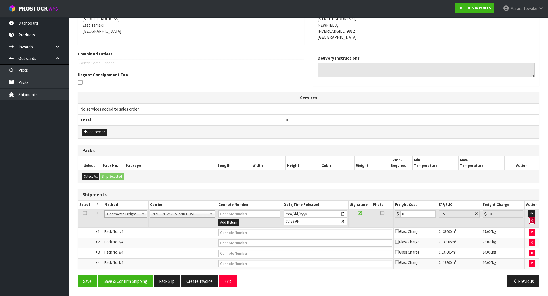
click at [533, 220] on icon "button" at bounding box center [531, 221] width 2 height 4
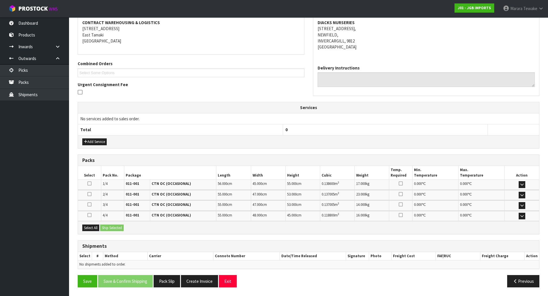
scroll to position [111, 0]
drag, startPoint x: 81, startPoint y: 290, endPoint x: 84, endPoint y: 286, distance: 4.9
click at [82, 288] on div "Save Save & Confirm Shipping Pack Slip Create Invoice Exit Previous" at bounding box center [308, 283] width 470 height 17
click at [86, 285] on button "Save" at bounding box center [88, 281] width 20 height 12
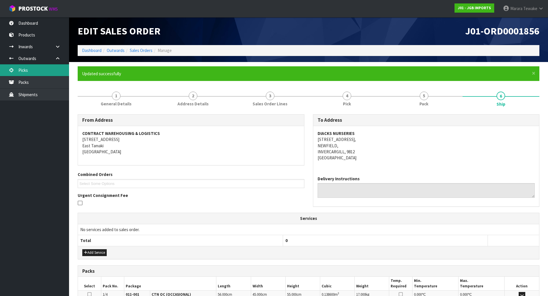
click at [47, 70] on link "Picks" at bounding box center [34, 70] width 69 height 12
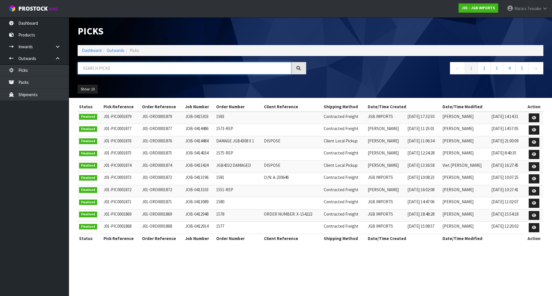
click at [124, 67] on input "text" at bounding box center [185, 68] width 214 height 12
click at [30, 26] on link "Dashboard" at bounding box center [34, 23] width 69 height 12
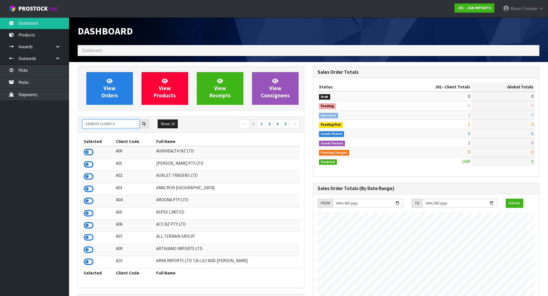
click at [108, 124] on input "text" at bounding box center [110, 124] width 57 height 9
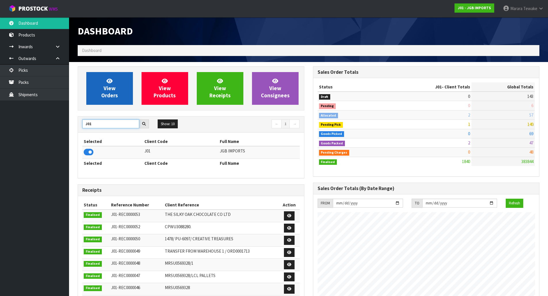
type input "J01"
click at [116, 91] on link "View Orders" at bounding box center [109, 88] width 47 height 33
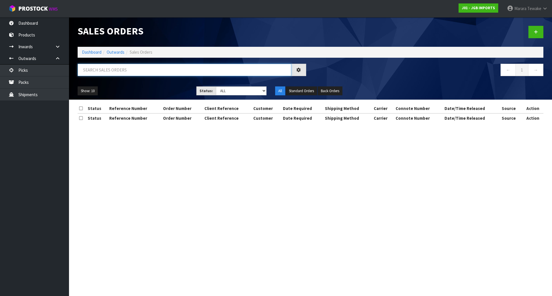
click at [109, 69] on input "text" at bounding box center [185, 70] width 214 height 12
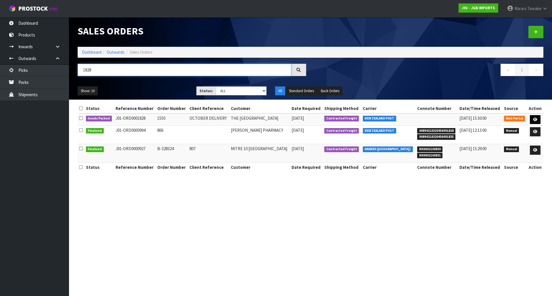
type input "1828"
click at [535, 120] on icon at bounding box center [535, 120] width 4 height 4
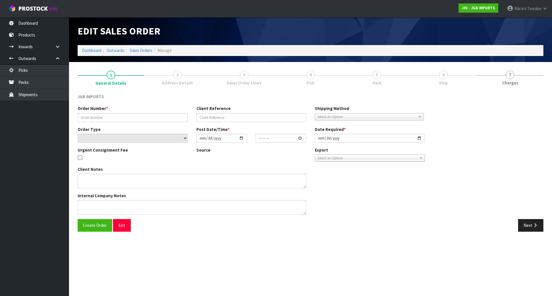
type input "1550"
type input "OCTOBER DELIVERY"
select select "number:0"
type input "[DATE]"
type input "13:36:00.000"
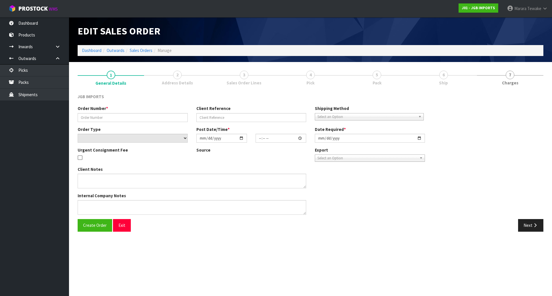
type input "[DATE]"
type textarea "MUST BE OCTOBER DELIVERY"
type textarea "PLEASE PICK PACK AND DO NOT DISPATCH THIS MONTH. JUST PACK SO STATUS CHANGES TO…"
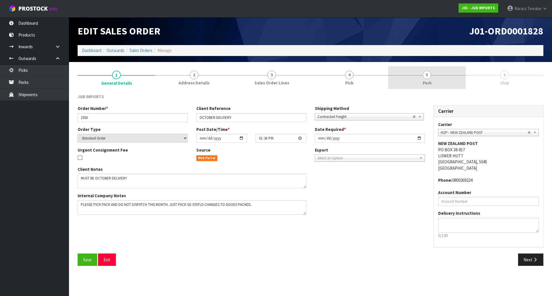
click at [442, 83] on link "5 Pack" at bounding box center [427, 77] width 78 height 23
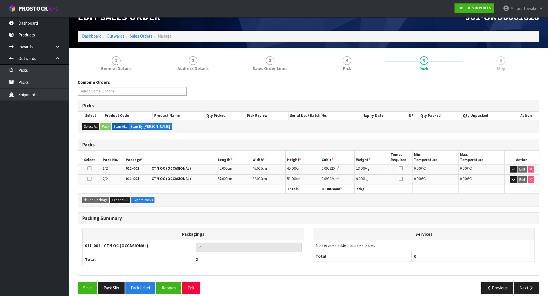
scroll to position [21, 0]
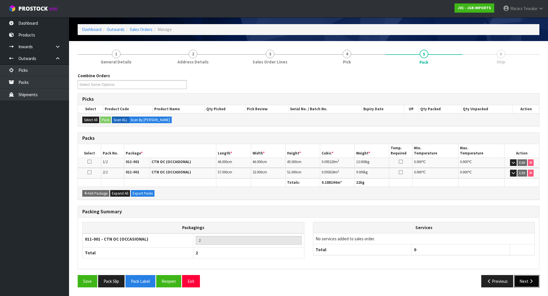
click at [526, 282] on button "Next" at bounding box center [526, 281] width 25 height 12
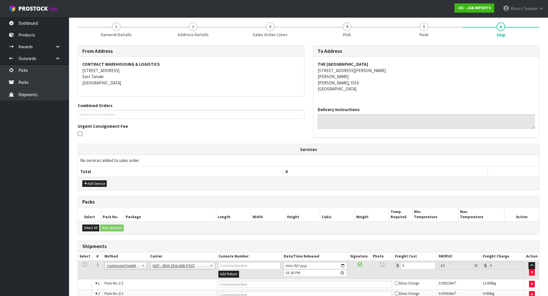
scroll to position [79, 0]
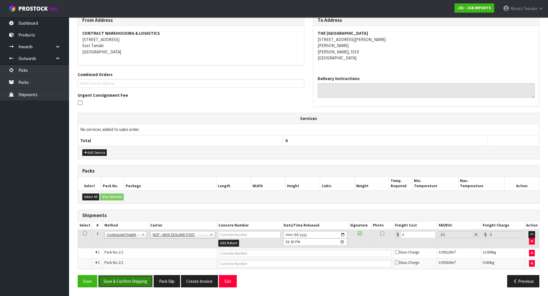
click at [131, 281] on button "Save & Confirm Shipping" at bounding box center [125, 281] width 55 height 12
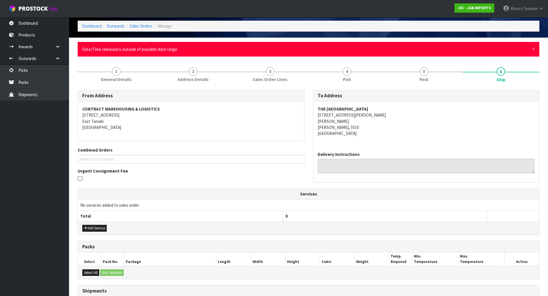
scroll to position [0, 0]
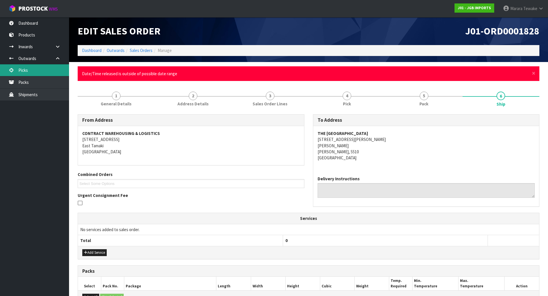
click at [43, 70] on link "Picks" at bounding box center [34, 70] width 69 height 12
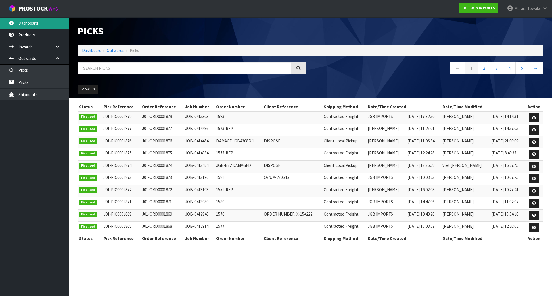
click at [43, 26] on link "Dashboard" at bounding box center [34, 23] width 69 height 12
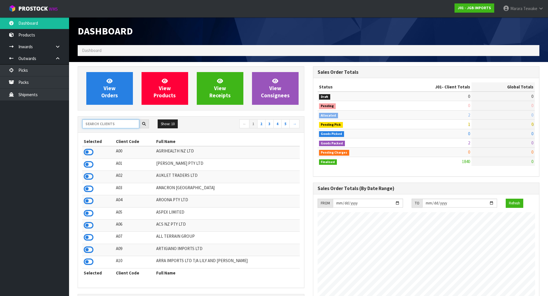
scroll to position [436, 235]
click at [95, 128] on input "text" at bounding box center [110, 124] width 57 height 9
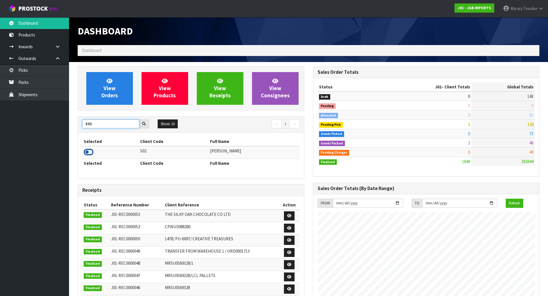
type input "S02"
click at [89, 152] on icon at bounding box center [89, 152] width 10 height 9
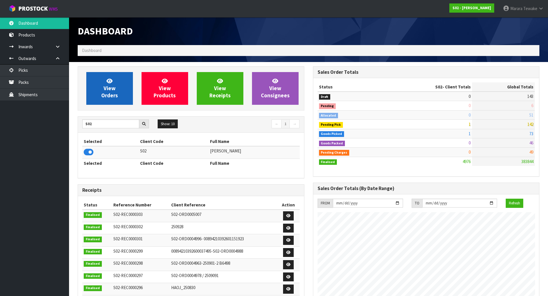
scroll to position [417, 235]
click at [114, 86] on span "View Orders" at bounding box center [109, 89] width 17 height 22
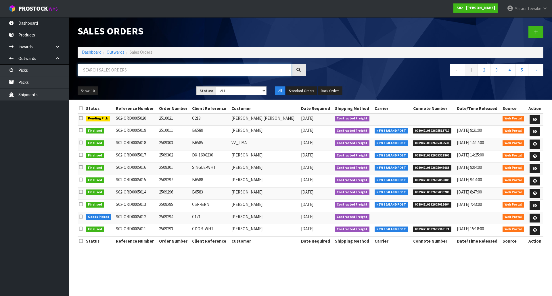
click at [115, 69] on input "text" at bounding box center [185, 70] width 214 height 12
click at [34, 16] on nav "Toggle navigation ProStock WMS S02 - [PERSON_NAME] Tewake Logout" at bounding box center [276, 9] width 552 height 18
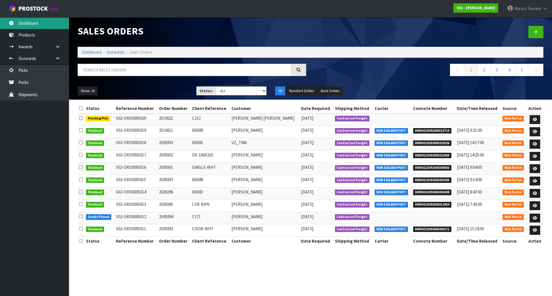
click at [34, 22] on link "Dashboard" at bounding box center [34, 23] width 69 height 12
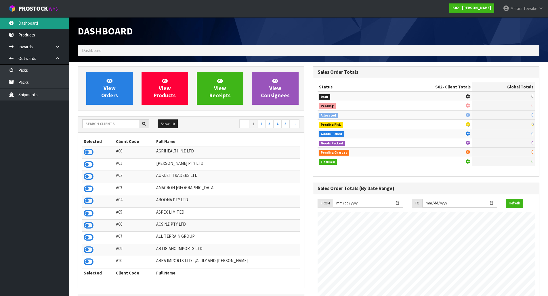
scroll to position [417, 235]
click at [123, 125] on input "text" at bounding box center [110, 124] width 57 height 9
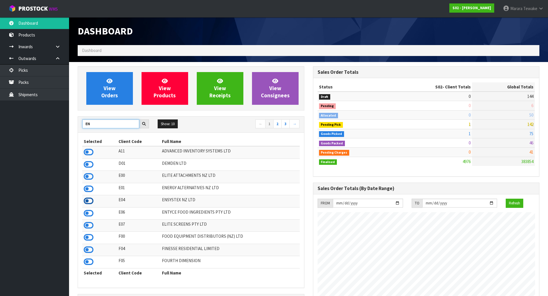
type input "EN"
click at [88, 202] on icon at bounding box center [89, 201] width 10 height 9
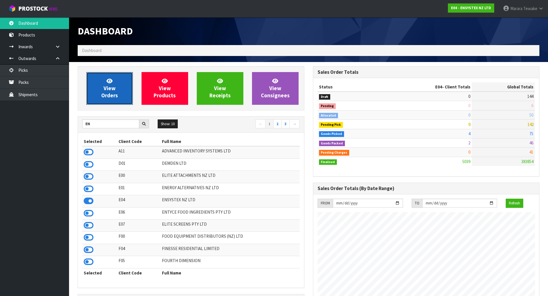
click at [117, 86] on link "View Orders" at bounding box center [109, 88] width 47 height 33
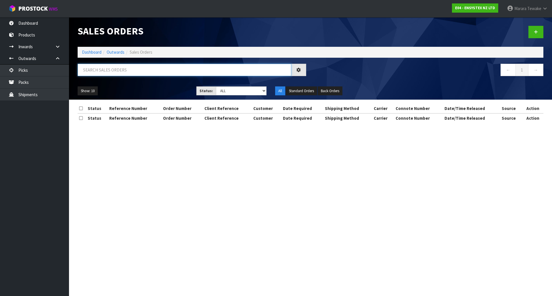
click at [113, 68] on input "text" at bounding box center [185, 70] width 214 height 12
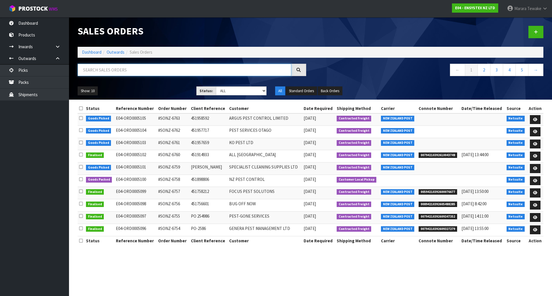
click at [106, 71] on input "text" at bounding box center [185, 70] width 214 height 12
type input "JOB-0415487"
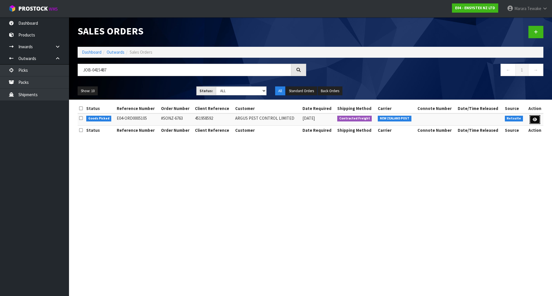
click at [532, 122] on link at bounding box center [535, 119] width 11 height 9
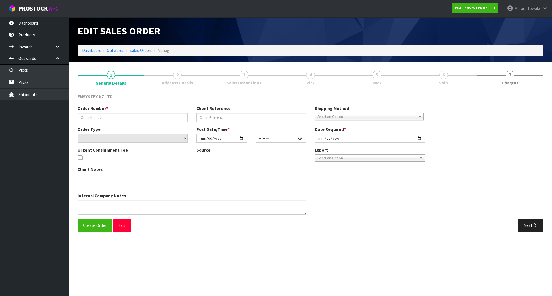
type input "#SONZ-6763"
type input "451958592"
select select "number:0"
type input "[DATE]"
type input "15:15:20.000"
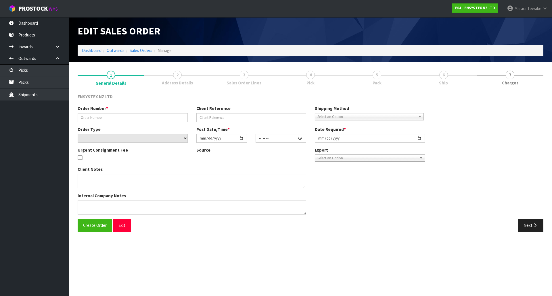
type input "[DATE]"
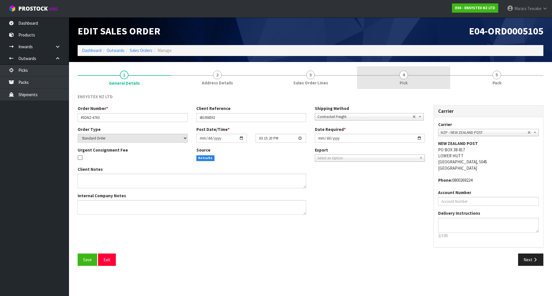
click at [402, 86] on span "Pick" at bounding box center [404, 83] width 8 height 6
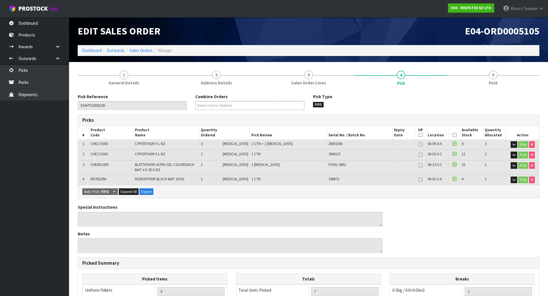
click at [453, 135] on icon at bounding box center [454, 135] width 4 height 0
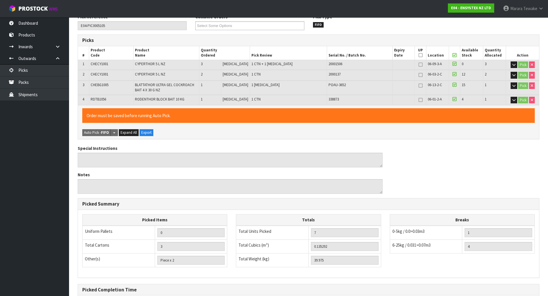
scroll to position [141, 0]
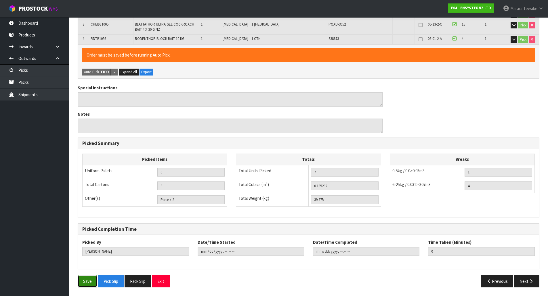
click at [83, 284] on button "Save" at bounding box center [88, 281] width 20 height 12
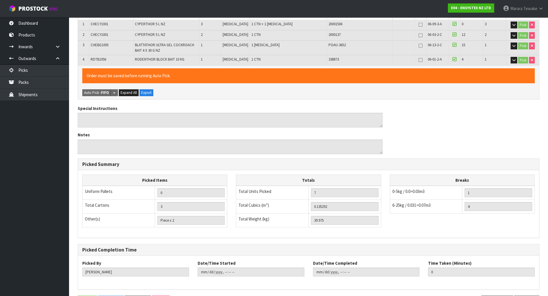
scroll to position [0, 0]
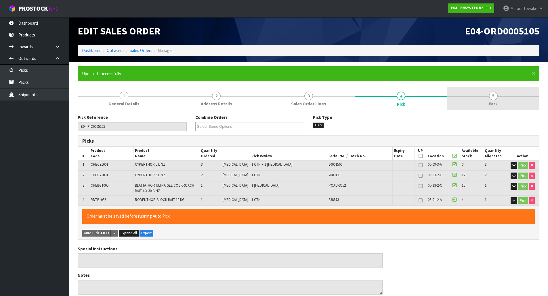
type input "[PERSON_NAME]"
type input "[DATE]T10:28:19"
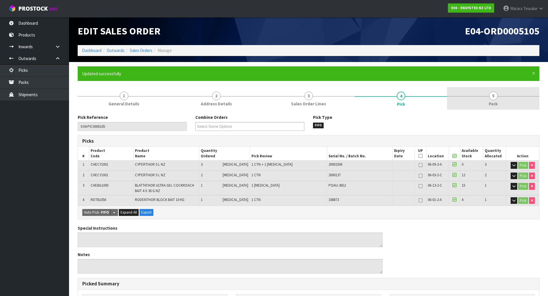
click at [487, 99] on link "5 Pack" at bounding box center [493, 98] width 92 height 23
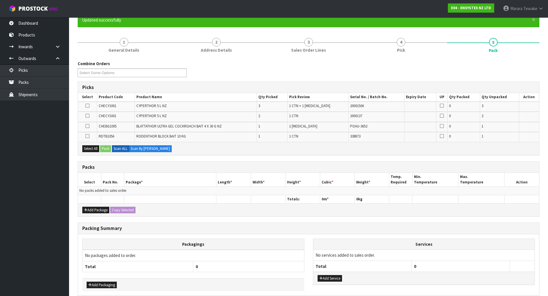
scroll to position [57, 0]
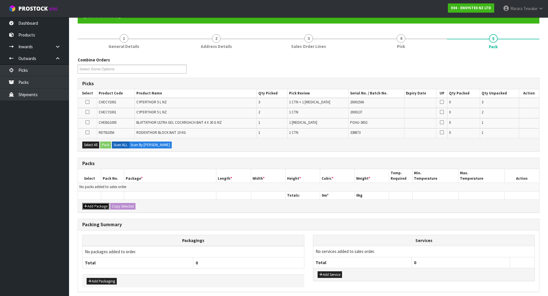
click at [96, 204] on button "Add Package" at bounding box center [95, 206] width 27 height 7
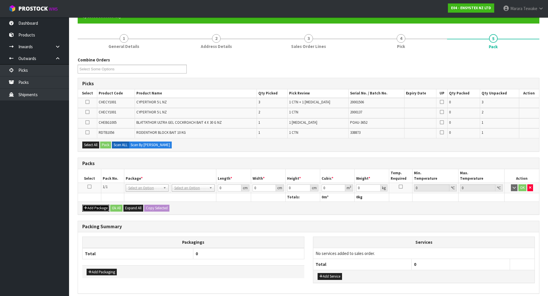
click at [95, 209] on button "Add Package" at bounding box center [95, 208] width 27 height 7
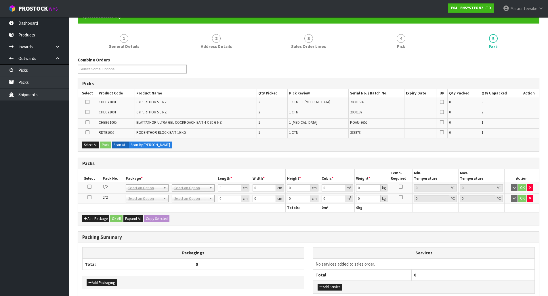
click at [89, 198] on icon at bounding box center [89, 198] width 4 height 0
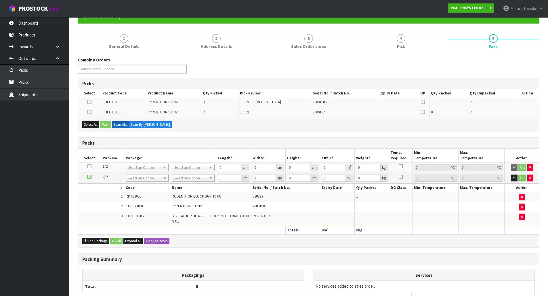
click at [90, 167] on icon at bounding box center [89, 166] width 4 height 0
click at [92, 126] on button "Select All" at bounding box center [90, 124] width 17 height 7
click at [104, 124] on button "Pack" at bounding box center [105, 124] width 11 height 7
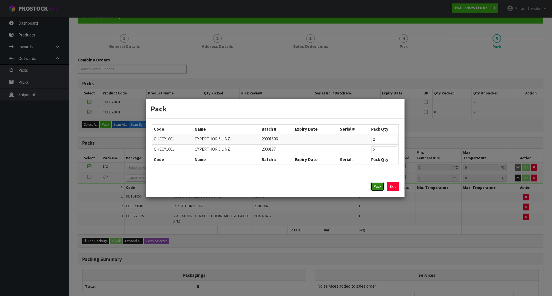
click at [373, 185] on button "Pack" at bounding box center [378, 186] width 14 height 9
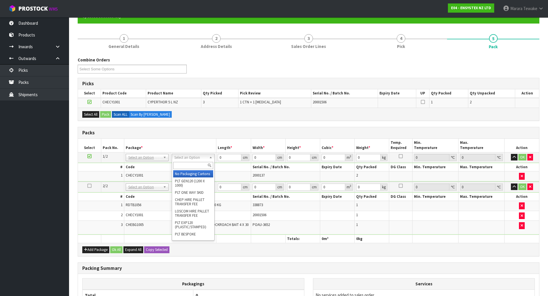
click at [200, 164] on input "text" at bounding box center [193, 165] width 40 height 7
click at [200, 168] on input "text" at bounding box center [193, 165] width 40 height 7
type input "oc"
click at [195, 178] on div "oc CTN OC (OCCASIONAL)" at bounding box center [193, 170] width 43 height 18
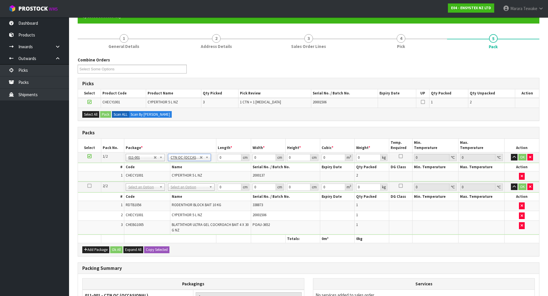
type input "12"
drag, startPoint x: 216, startPoint y: 156, endPoint x: 211, endPoint y: 148, distance: 9.6
click at [214, 155] on tr "1/2 NONE 007-001 007-002 007-004 007-009 007-013 007-014 007-015 007-017 007-01…" at bounding box center [308, 157] width 461 height 10
type input "1"
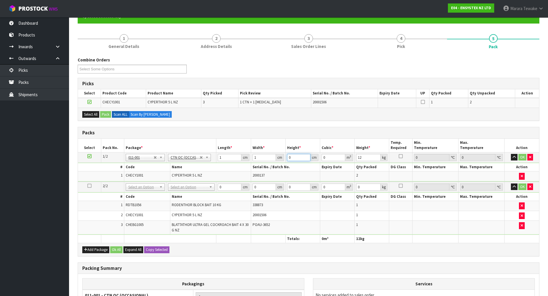
type input "1"
type input "0.000001"
type input "1"
click at [155, 250] on button "Copy Selected" at bounding box center [156, 250] width 25 height 7
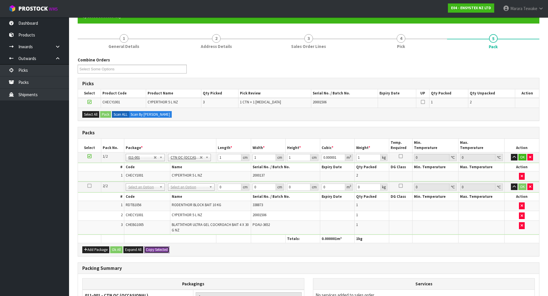
type input "1"
type input "0.000001"
type input "1"
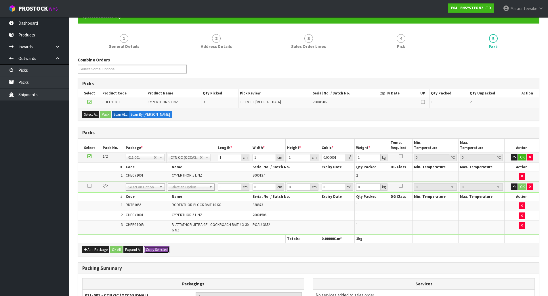
type input "2"
click at [117, 248] on button "Ok All" at bounding box center [116, 250] width 12 height 7
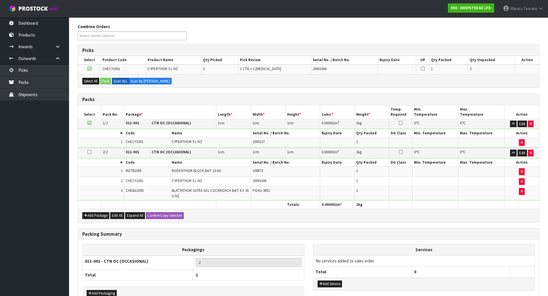
scroll to position [126, 0]
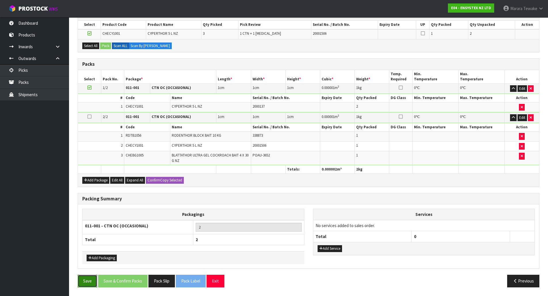
click at [87, 283] on button "Save" at bounding box center [88, 281] width 20 height 12
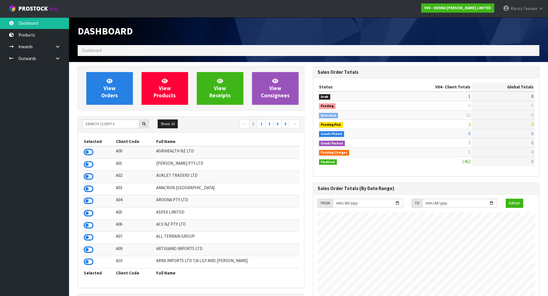
scroll to position [436, 235]
click at [529, 14] on link "Marara Tewake" at bounding box center [522, 8] width 49 height 17
click at [528, 26] on link "Logout" at bounding box center [524, 23] width 45 height 8
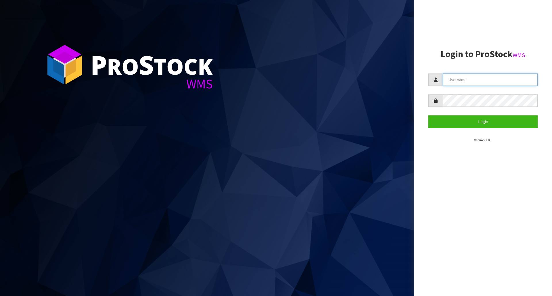
click at [487, 80] on input "text" at bounding box center [490, 80] width 95 height 12
type input "tarshae"
click at [428, 116] on button "Login" at bounding box center [482, 122] width 109 height 12
